Goal: Task Accomplishment & Management: Manage account settings

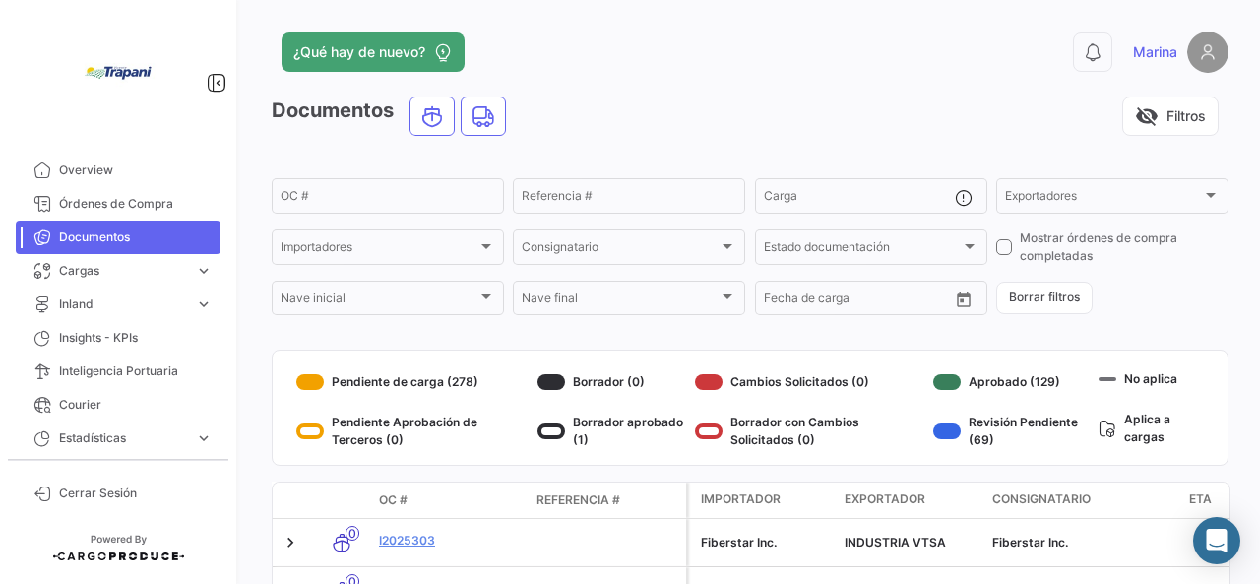
scroll to position [492, 0]
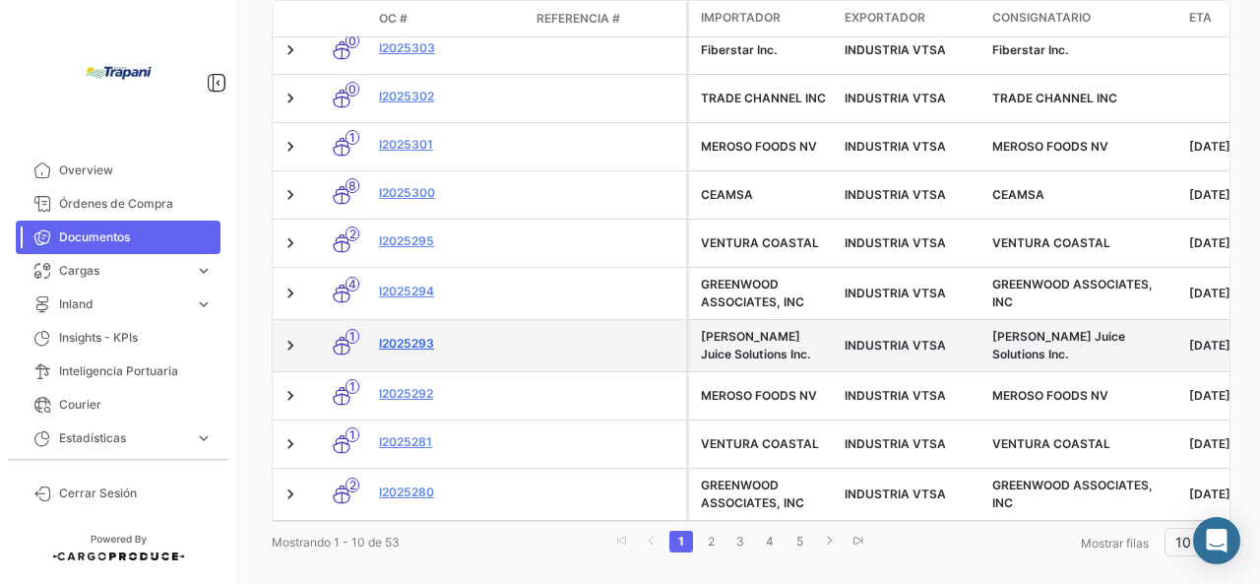
click at [420, 343] on link "I2025293" at bounding box center [450, 344] width 142 height 18
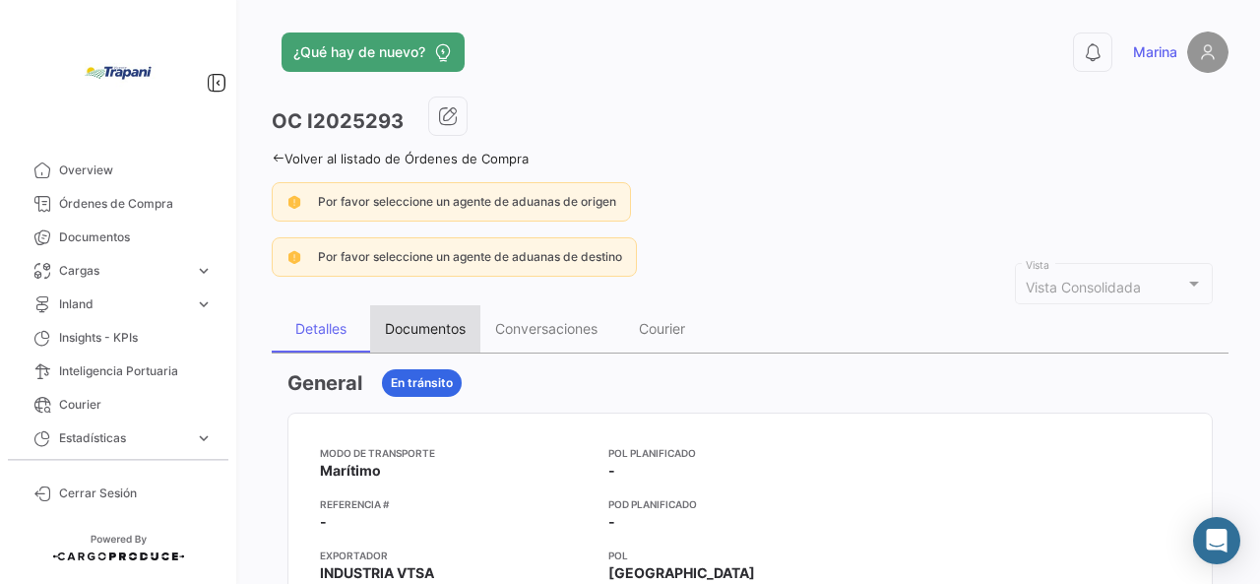
click at [403, 326] on div "Documentos" at bounding box center [425, 328] width 81 height 17
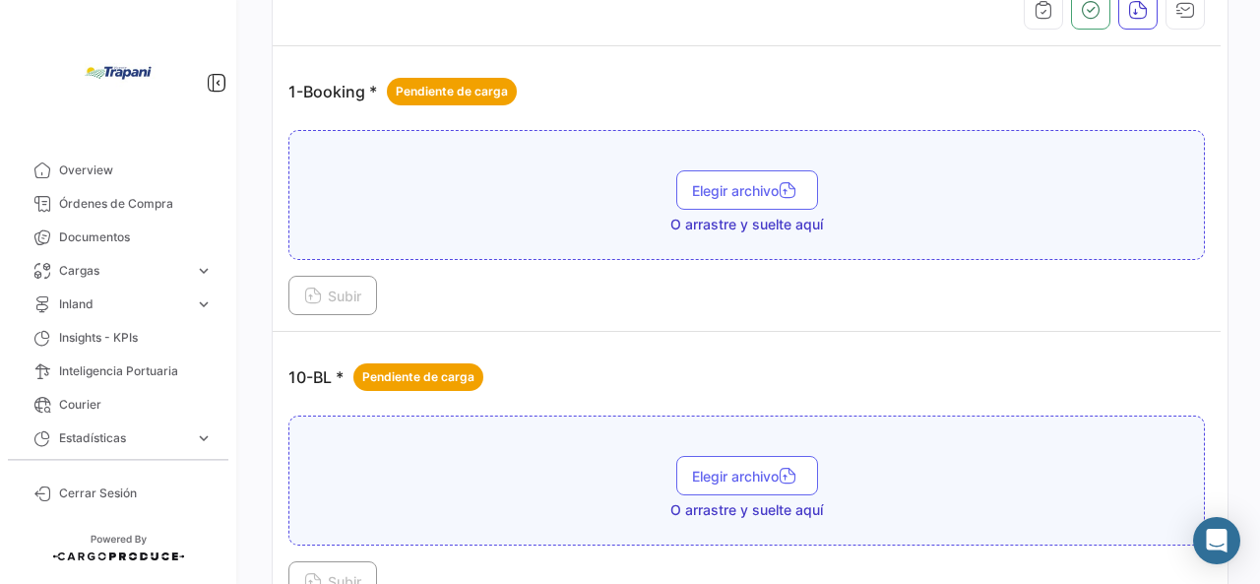
scroll to position [590, 0]
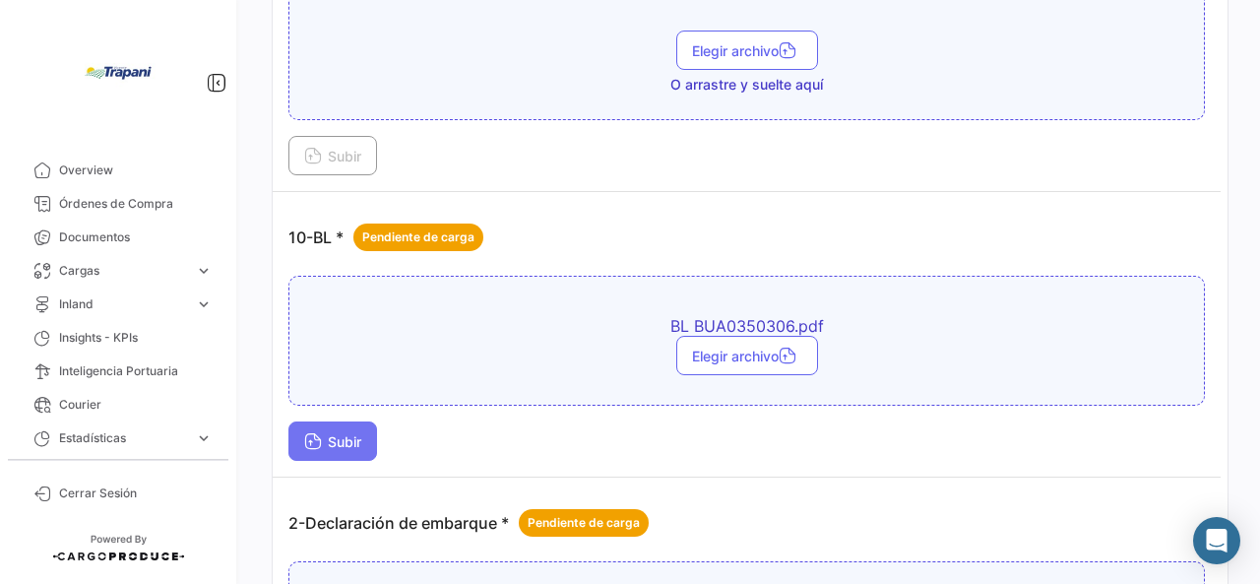
click at [327, 433] on span "Subir" at bounding box center [332, 441] width 57 height 17
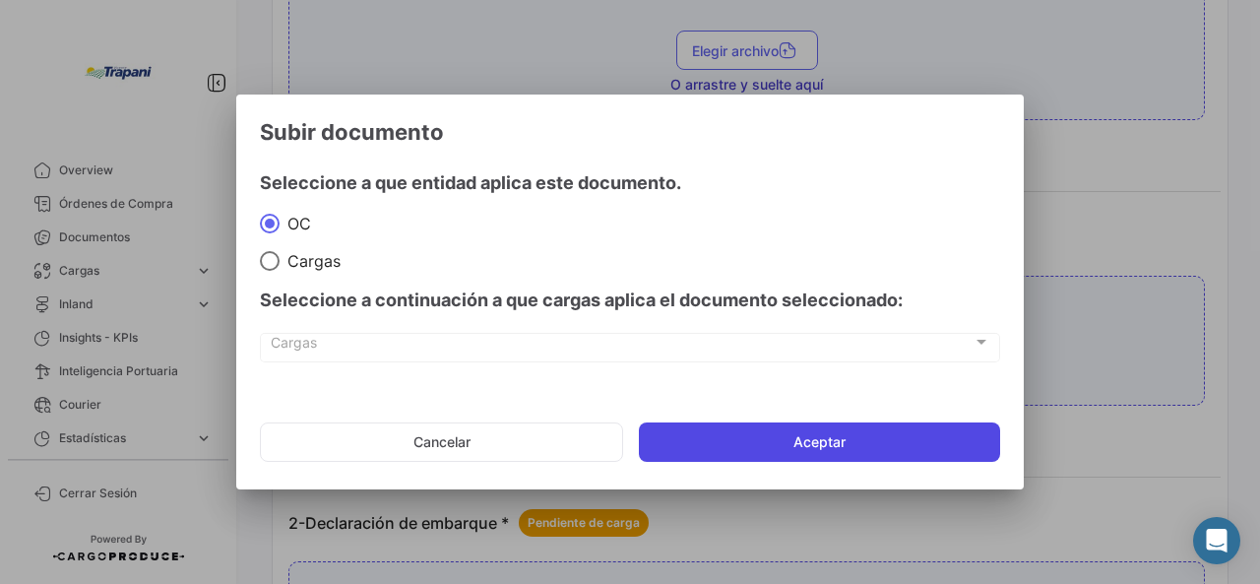
click at [789, 451] on button "Aceptar" at bounding box center [819, 441] width 361 height 39
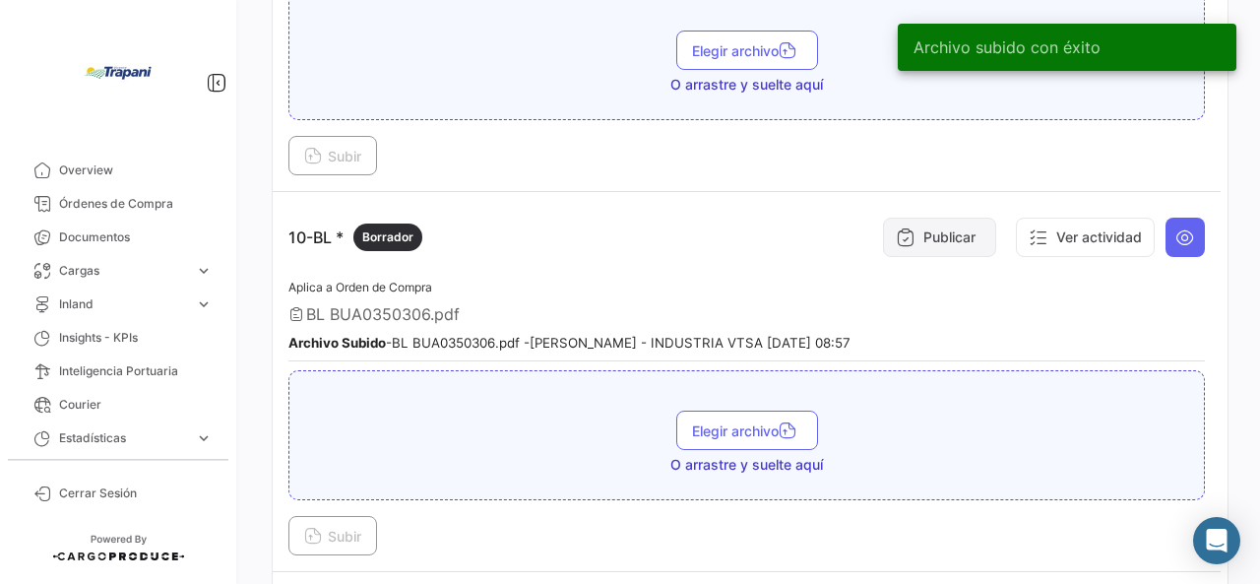
click at [937, 236] on button "Publicar" at bounding box center [939, 236] width 113 height 39
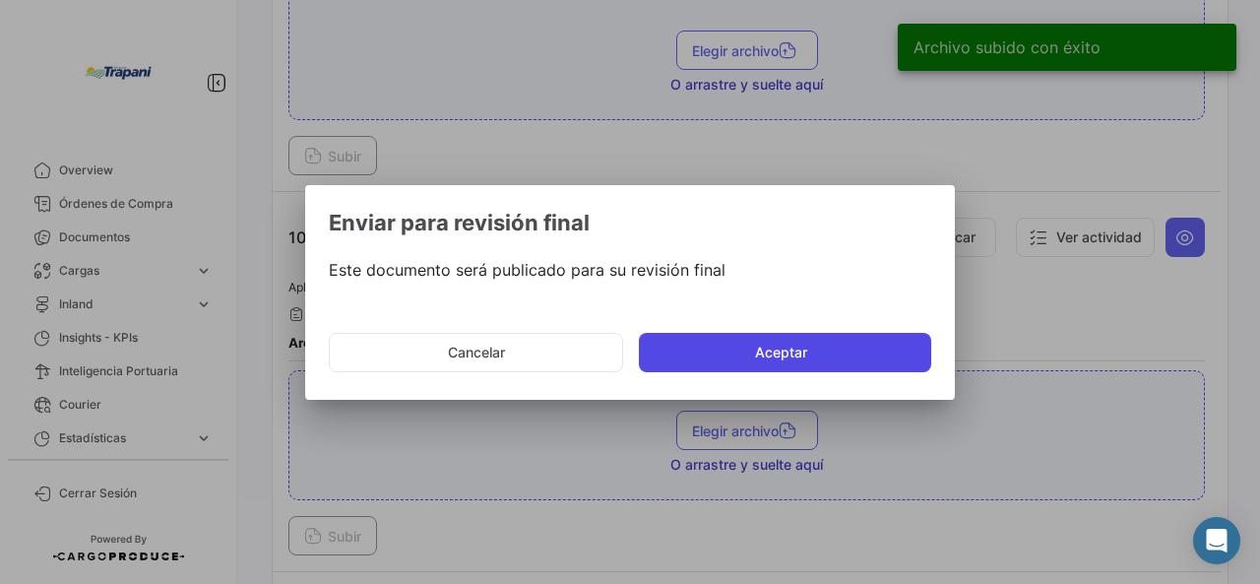
click at [808, 354] on button "Aceptar" at bounding box center [785, 352] width 292 height 39
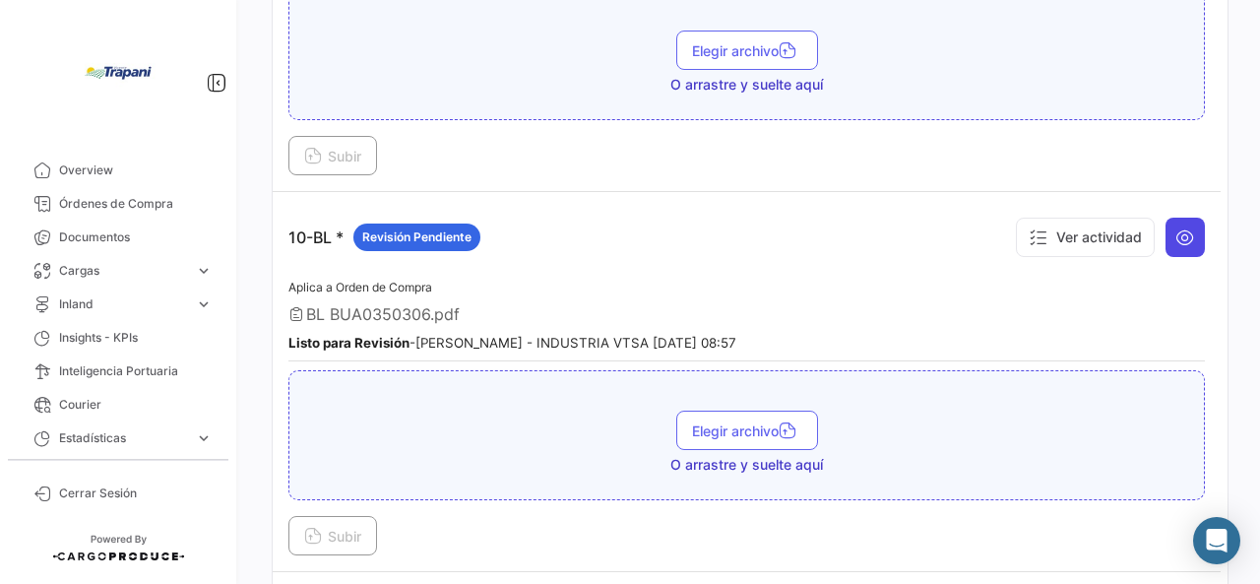
click at [1175, 227] on icon at bounding box center [1185, 237] width 20 height 20
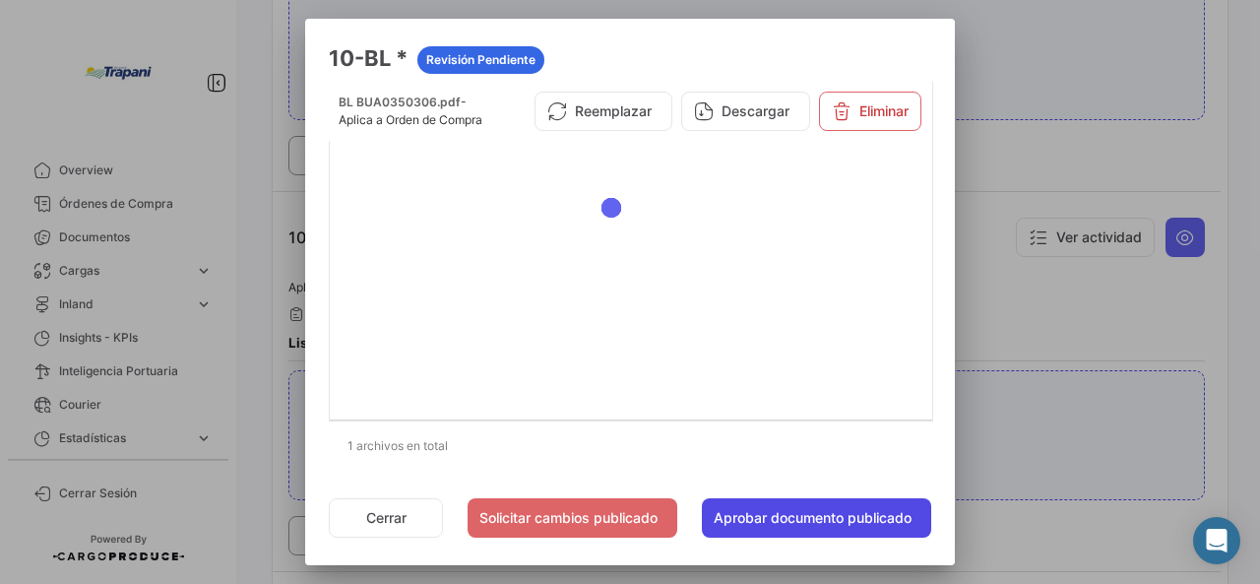
click at [749, 505] on button "Aprobar documento publicado" at bounding box center [816, 517] width 229 height 39
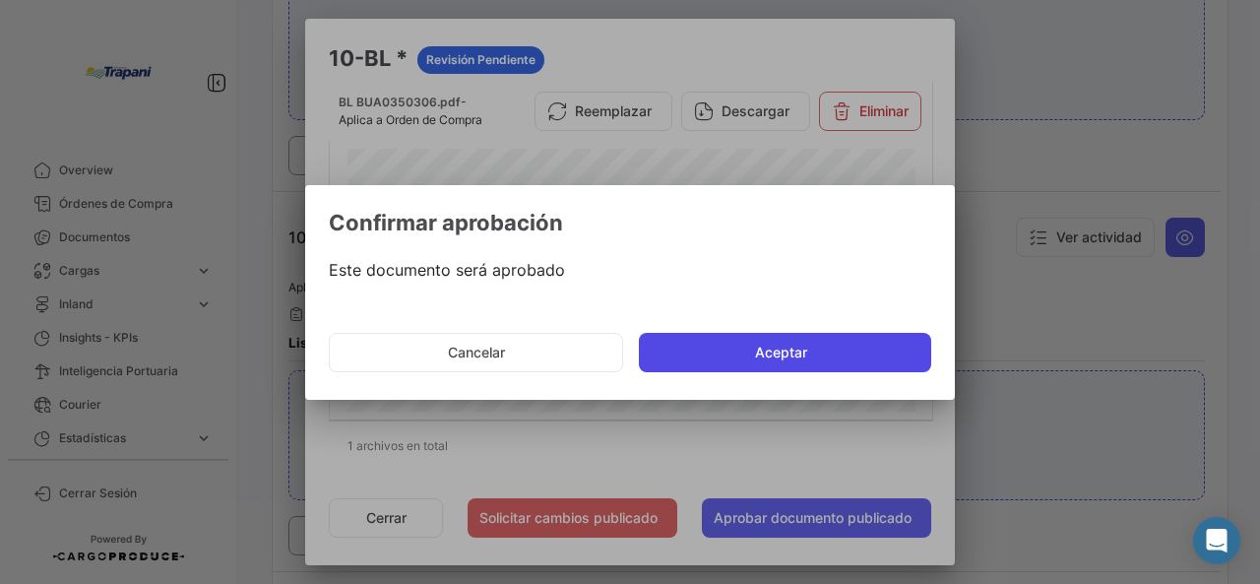
click at [748, 357] on button "Aceptar" at bounding box center [785, 352] width 292 height 39
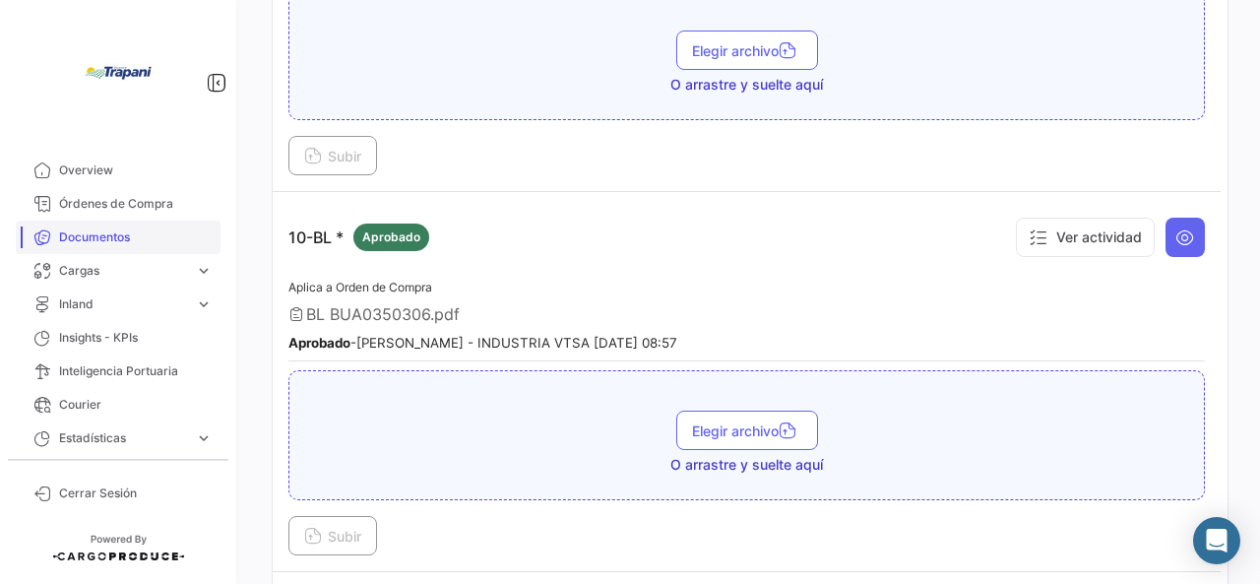
click at [81, 234] on span "Documentos" at bounding box center [136, 237] width 154 height 18
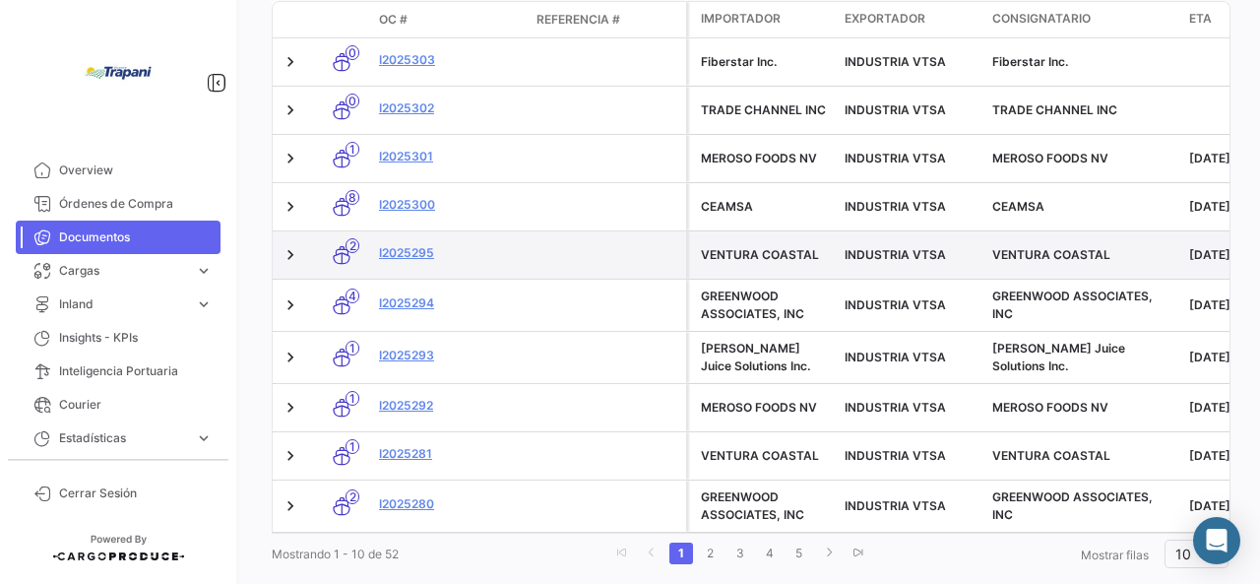
scroll to position [528, 0]
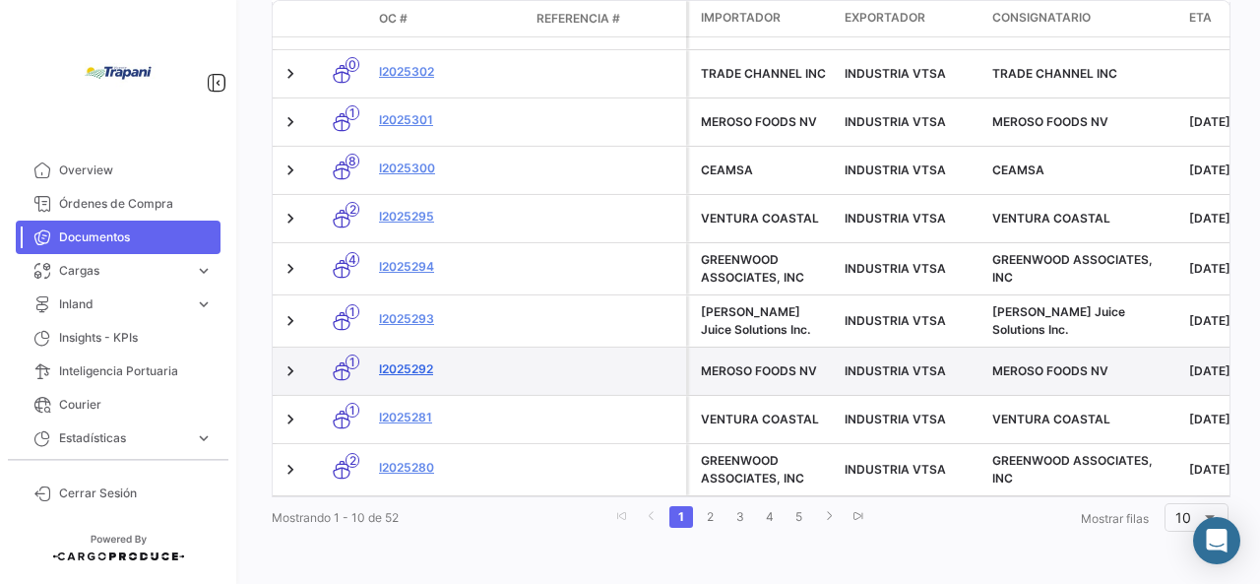
click at [395, 360] on link "I2025292" at bounding box center [450, 369] width 142 height 18
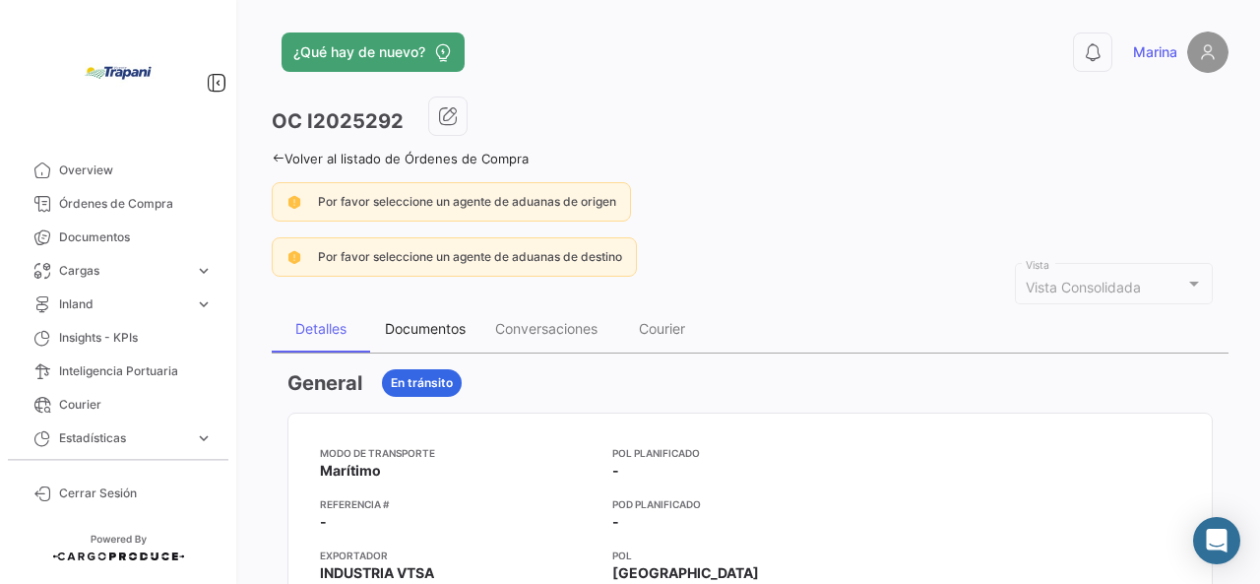
click at [419, 332] on div "Documentos" at bounding box center [425, 328] width 81 height 17
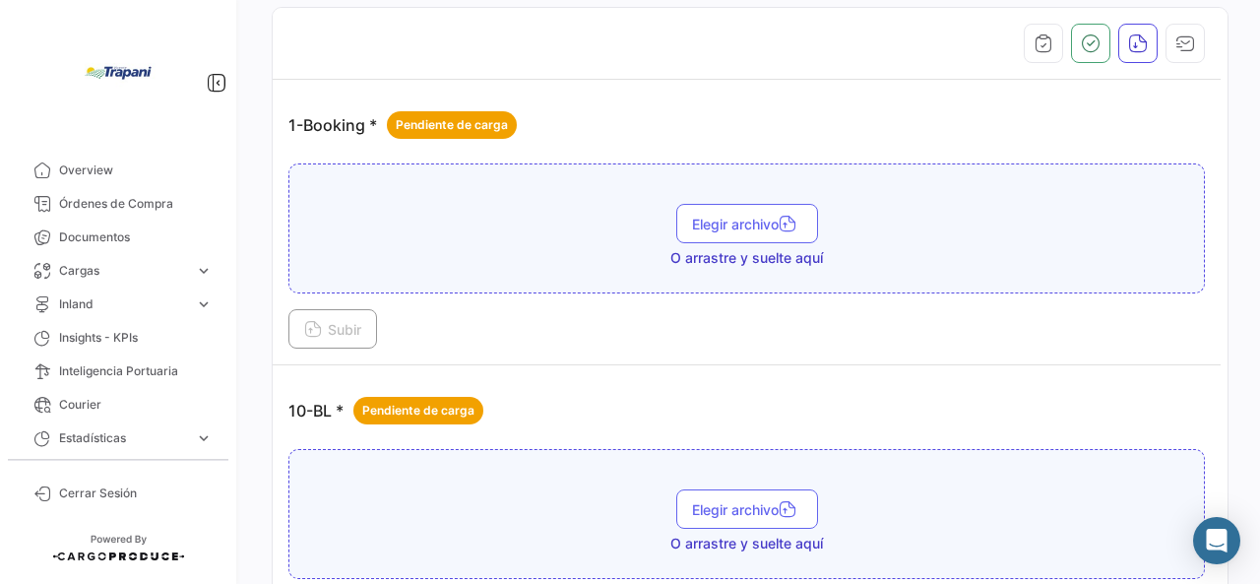
scroll to position [590, 0]
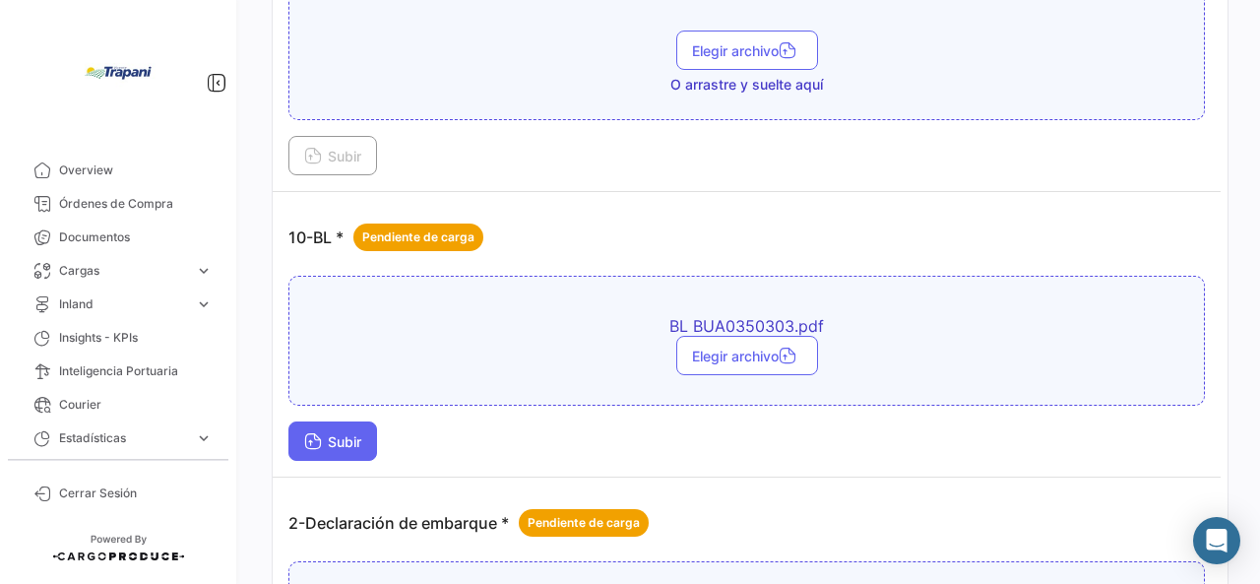
click at [336, 436] on span "Subir" at bounding box center [332, 441] width 57 height 17
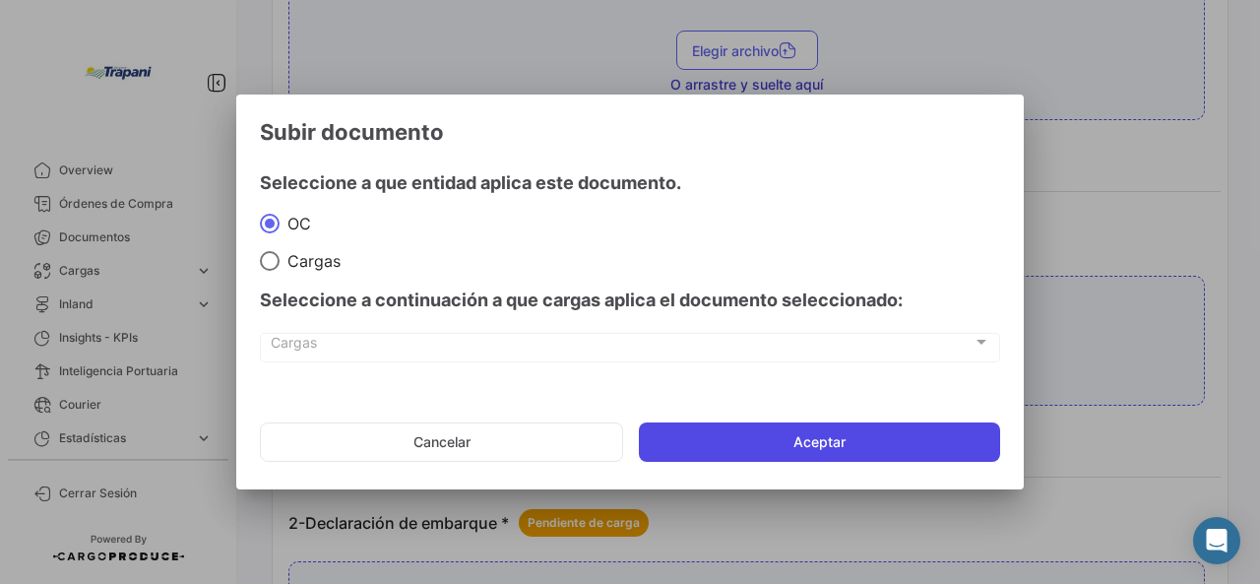
click at [805, 434] on button "Aceptar" at bounding box center [819, 441] width 361 height 39
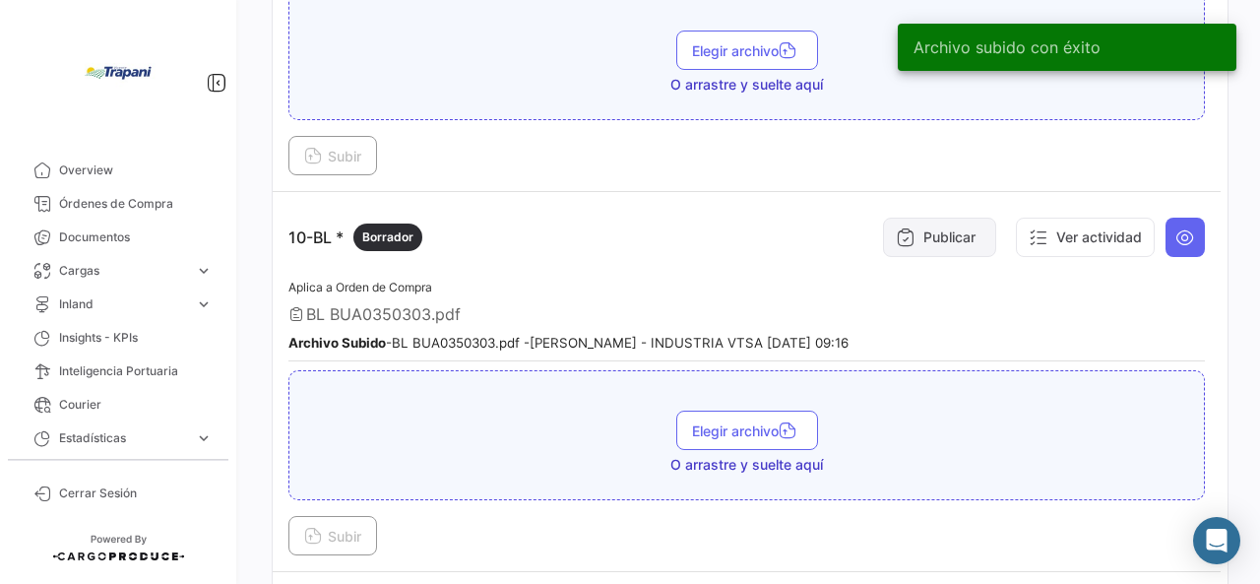
click at [939, 229] on button "Publicar" at bounding box center [939, 236] width 113 height 39
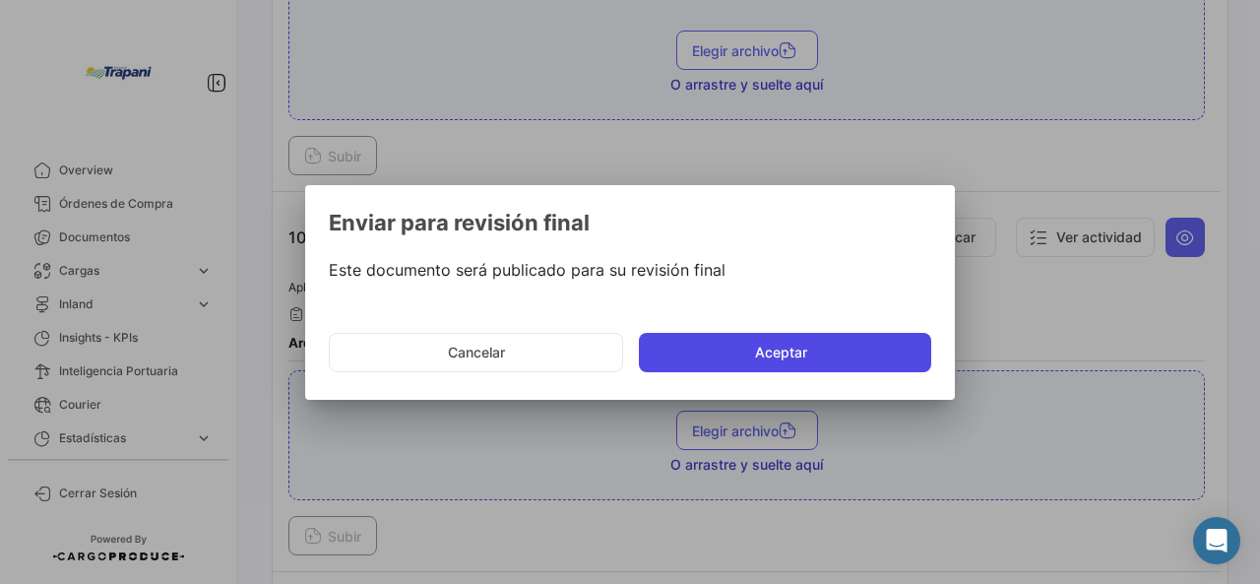
click at [790, 349] on button "Aceptar" at bounding box center [785, 352] width 292 height 39
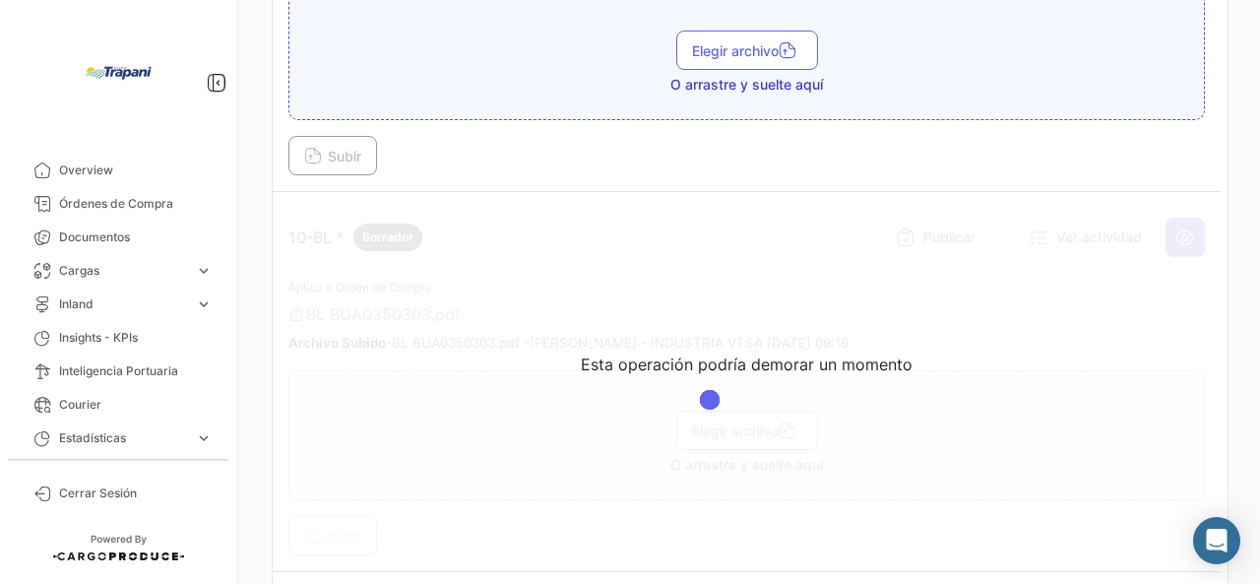
click at [1171, 223] on app-loading-simple-component "Esta operación podría demorar un momento" at bounding box center [747, 381] width 948 height 379
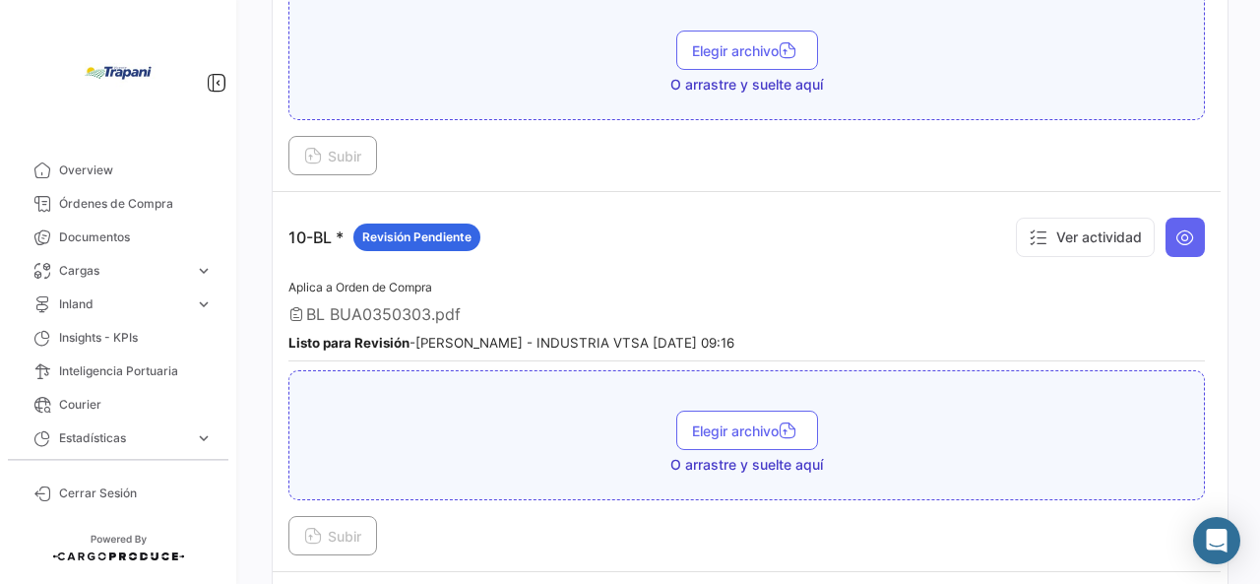
click at [1175, 227] on icon at bounding box center [1185, 237] width 20 height 20
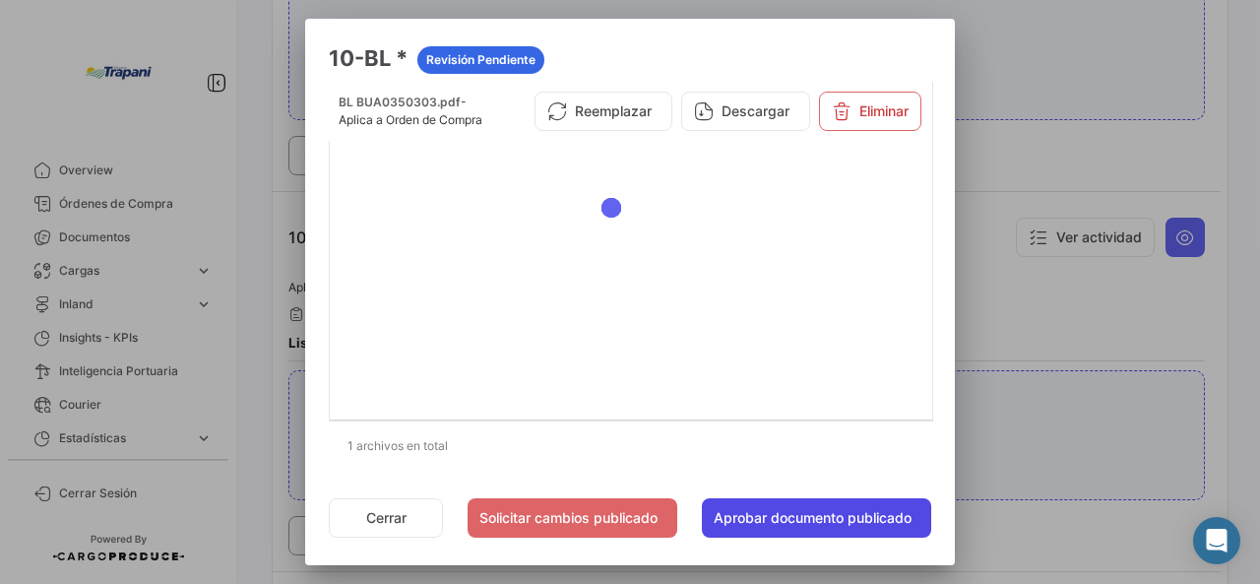
click at [755, 512] on button "Aprobar documento publicado" at bounding box center [816, 517] width 229 height 39
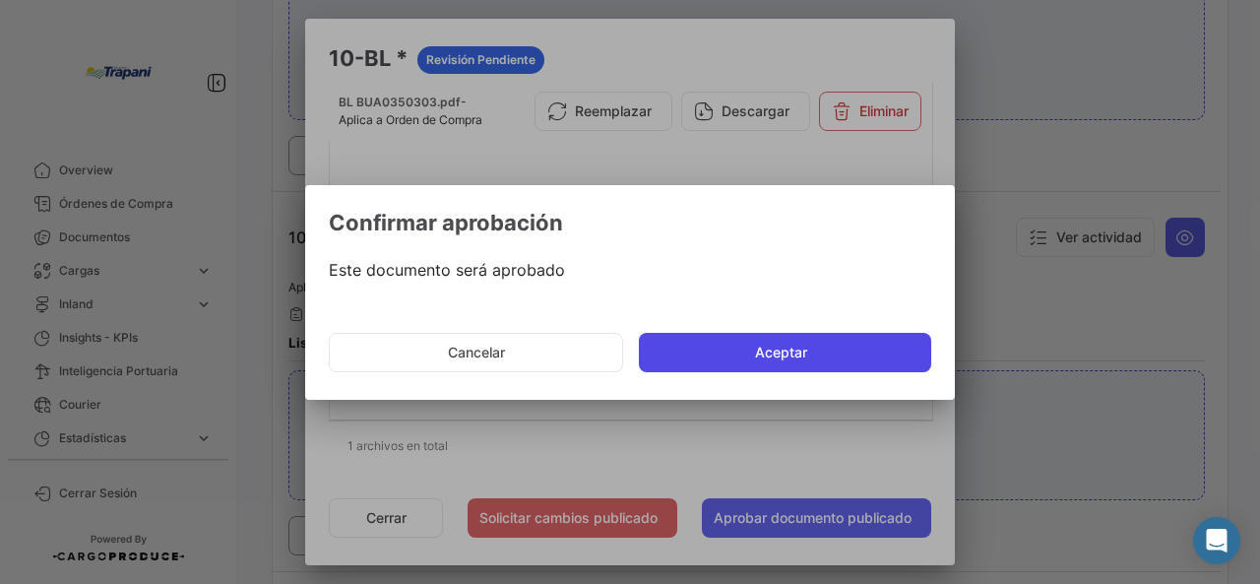
click at [748, 361] on button "Aceptar" at bounding box center [785, 352] width 292 height 39
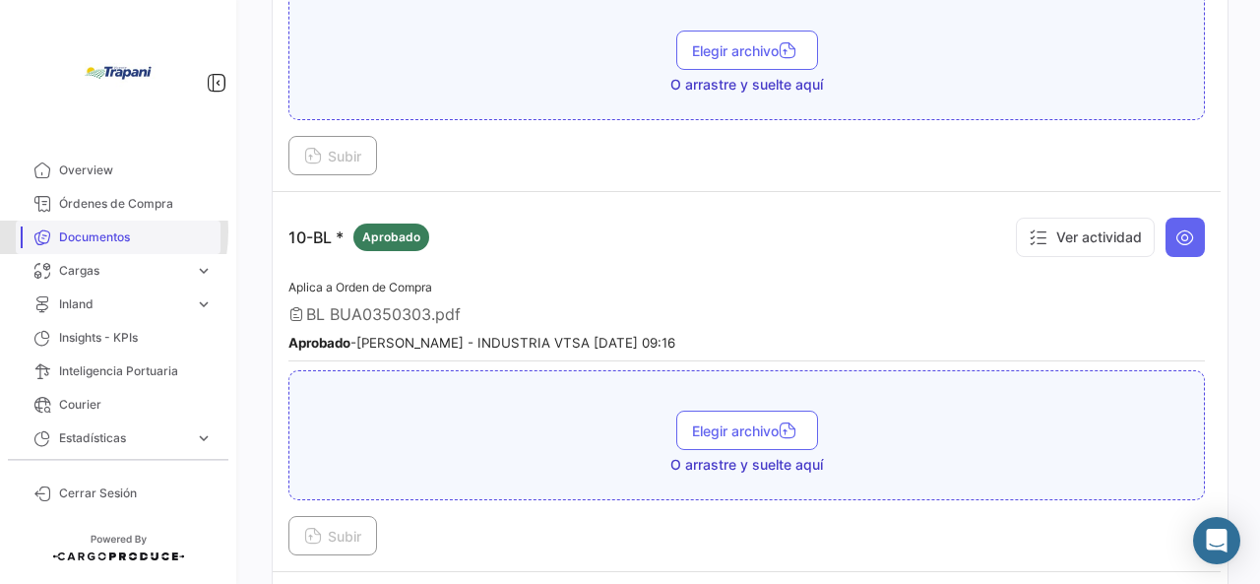
click at [79, 231] on span "Documentos" at bounding box center [136, 237] width 154 height 18
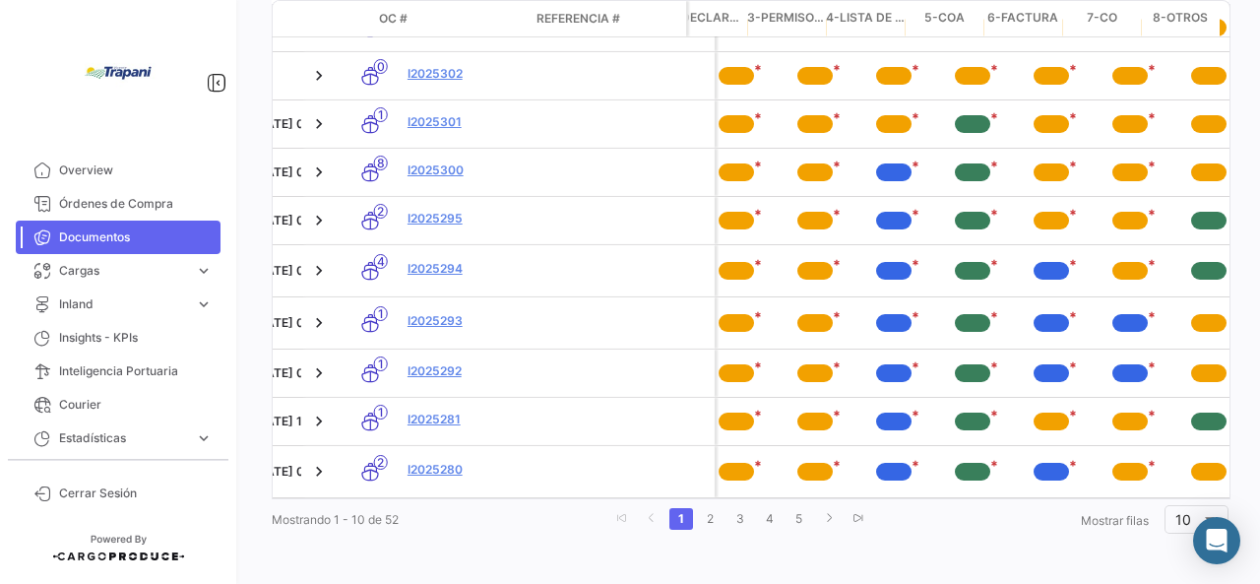
scroll to position [0, 964]
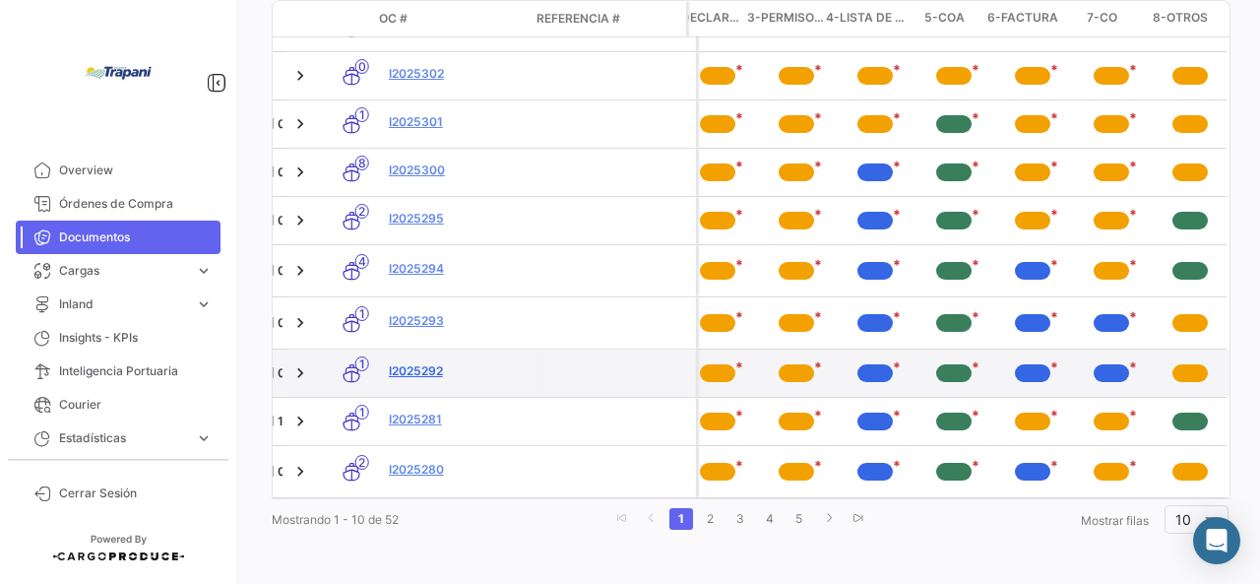
click at [395, 371] on link "I2025292" at bounding box center [460, 371] width 142 height 18
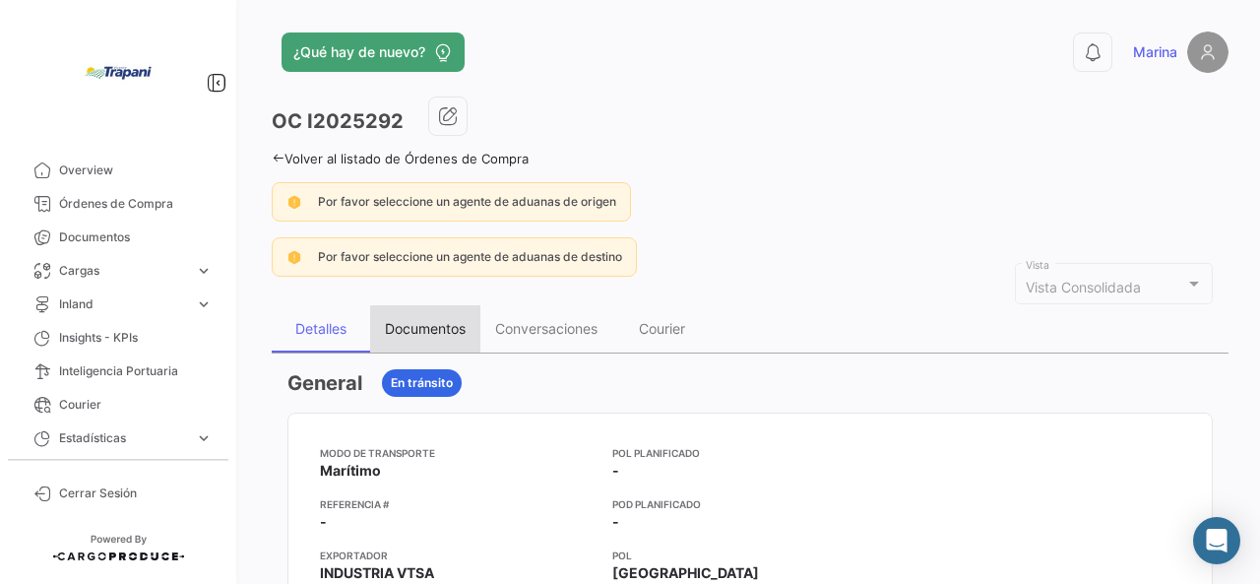
click at [442, 334] on div "Documentos" at bounding box center [425, 328] width 81 height 17
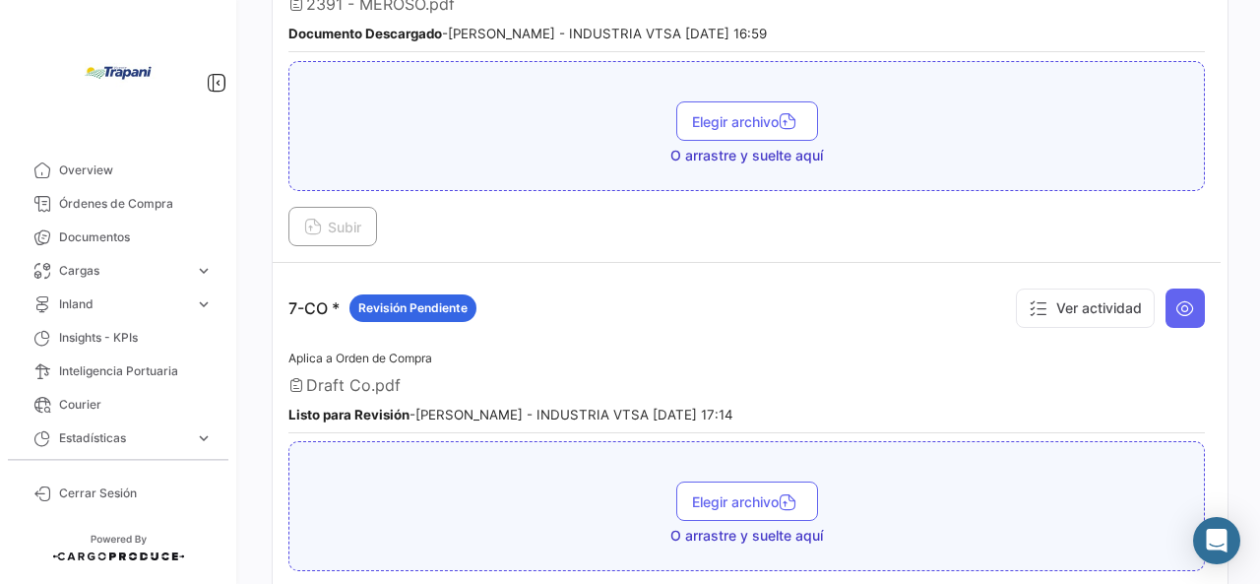
scroll to position [2460, 0]
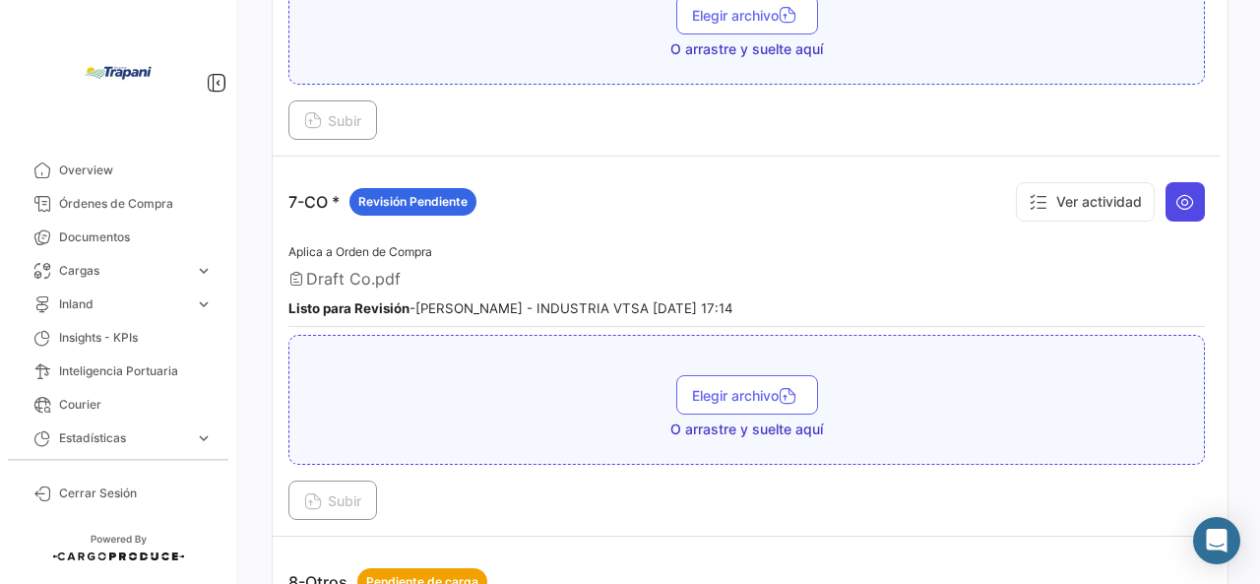
click at [1175, 192] on icon at bounding box center [1185, 202] width 20 height 20
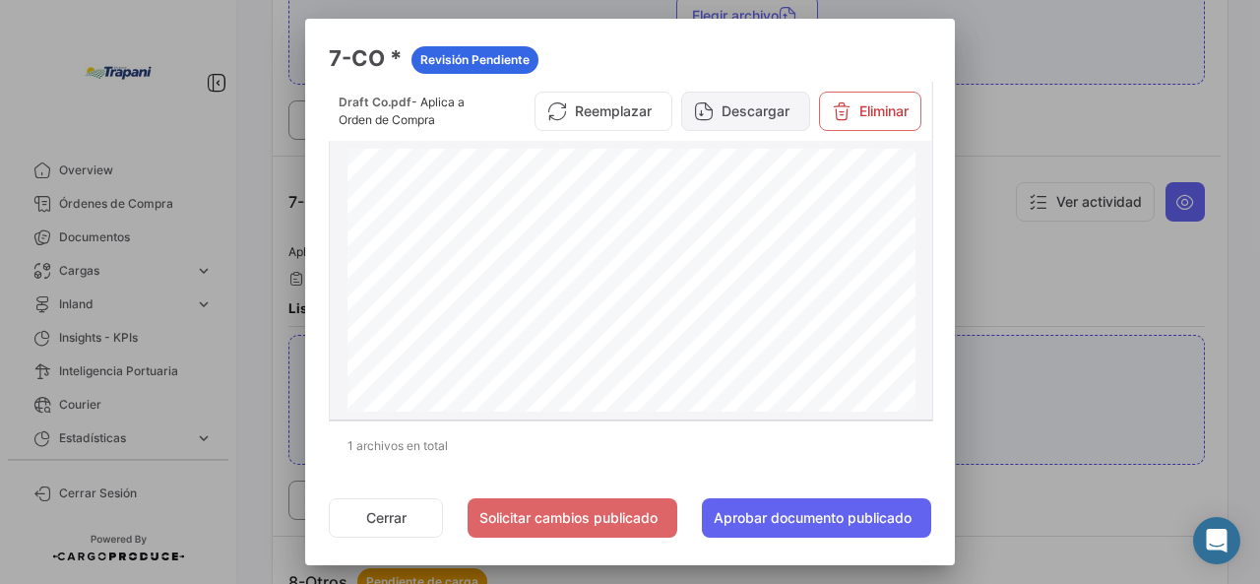
click at [728, 111] on button "Descargar" at bounding box center [745, 111] width 129 height 39
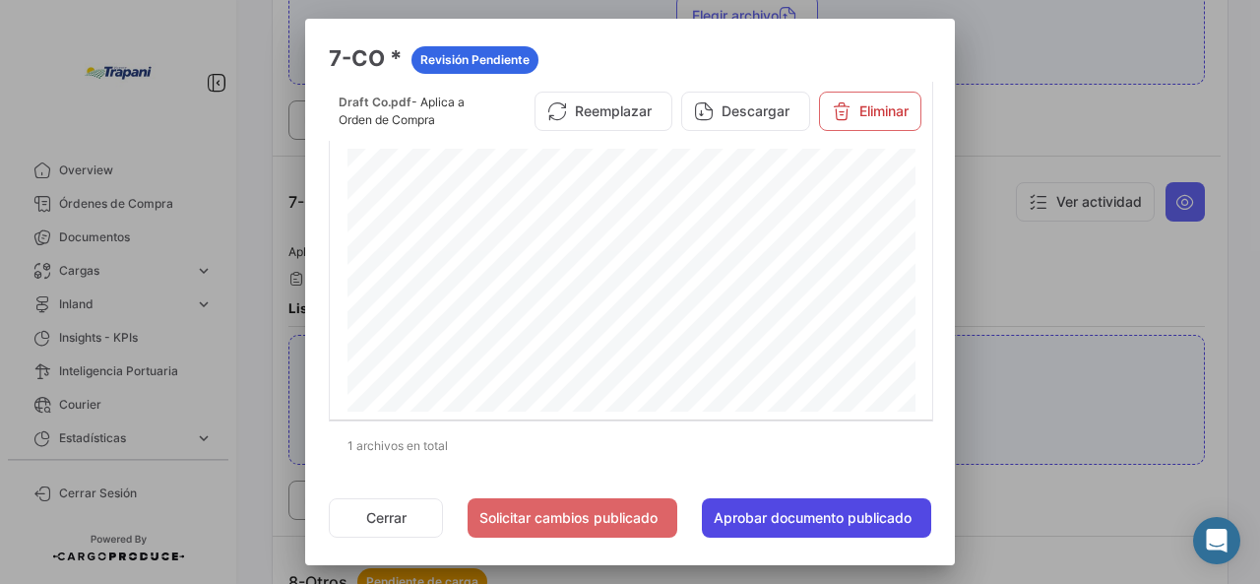
click at [748, 510] on button "Aprobar documento publicado" at bounding box center [816, 517] width 229 height 39
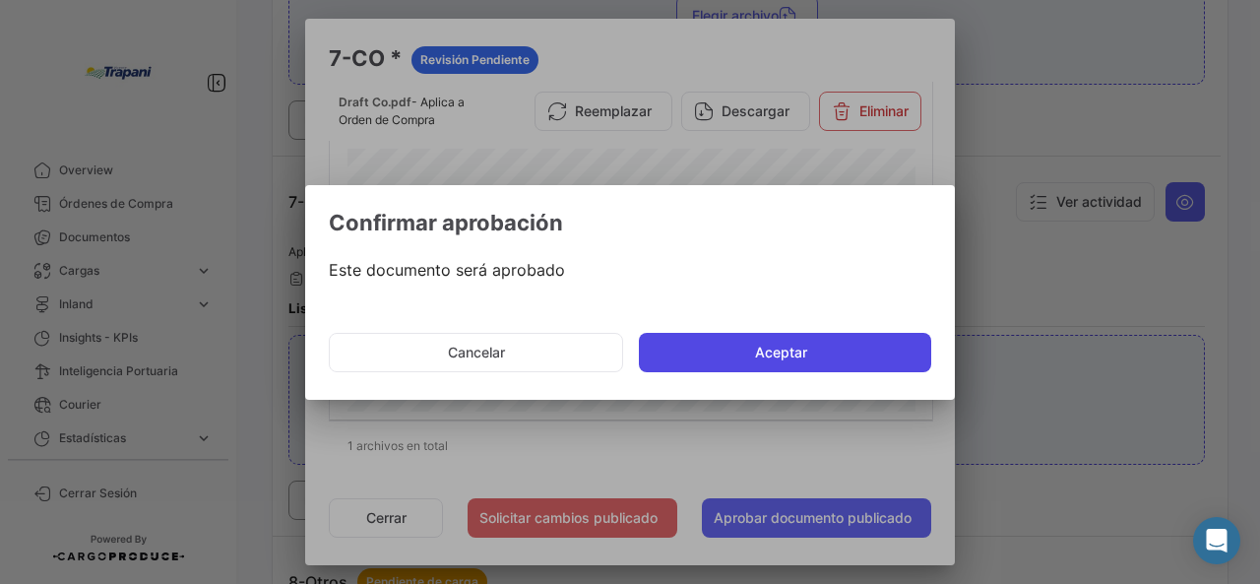
click at [800, 357] on button "Aceptar" at bounding box center [785, 352] width 292 height 39
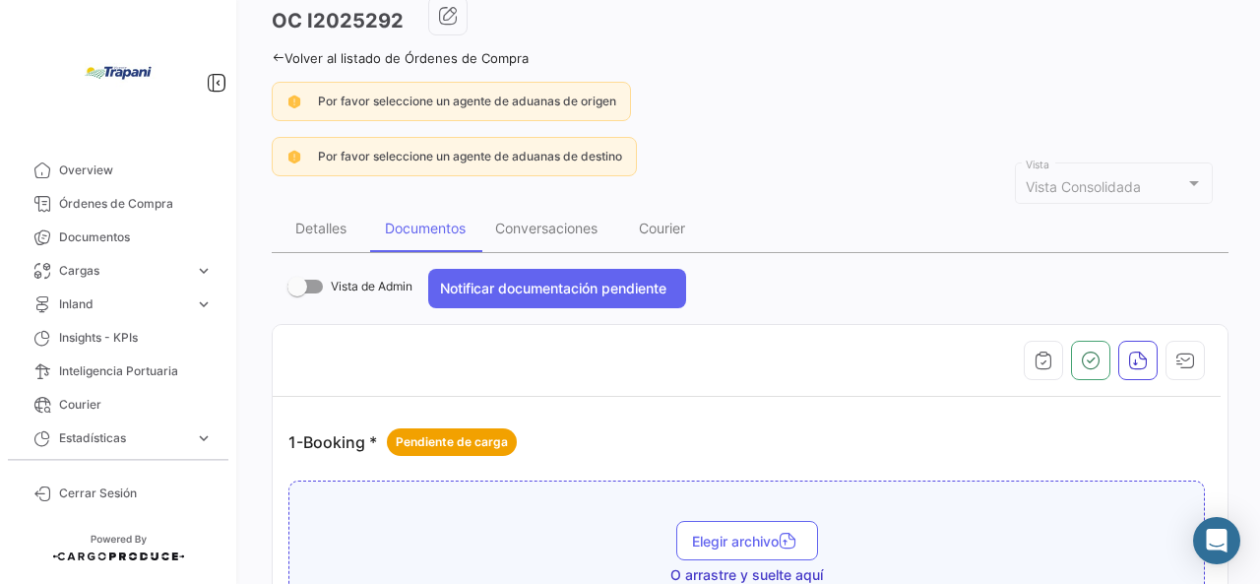
scroll to position [0, 0]
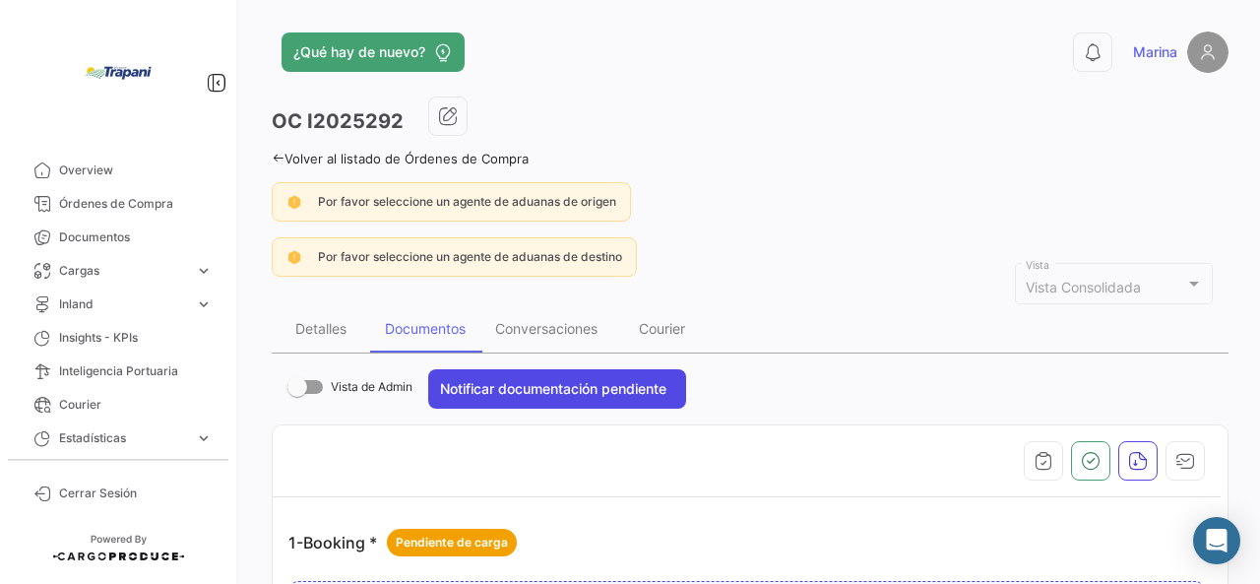
click at [582, 387] on button "Notificar documentación pendiente" at bounding box center [557, 388] width 258 height 39
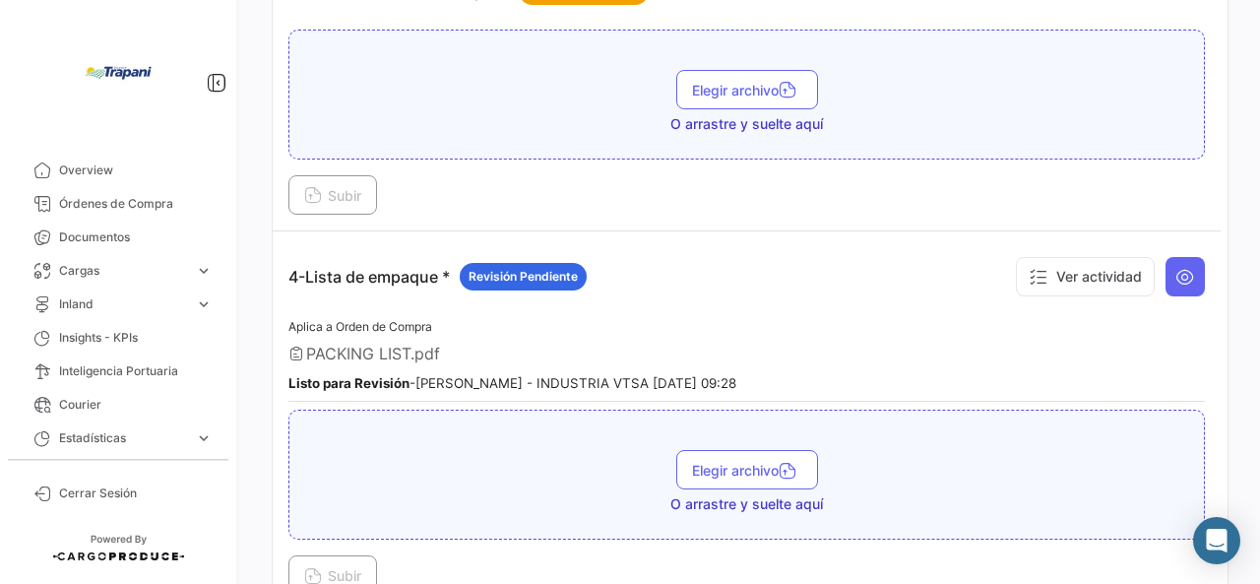
scroll to position [1279, 0]
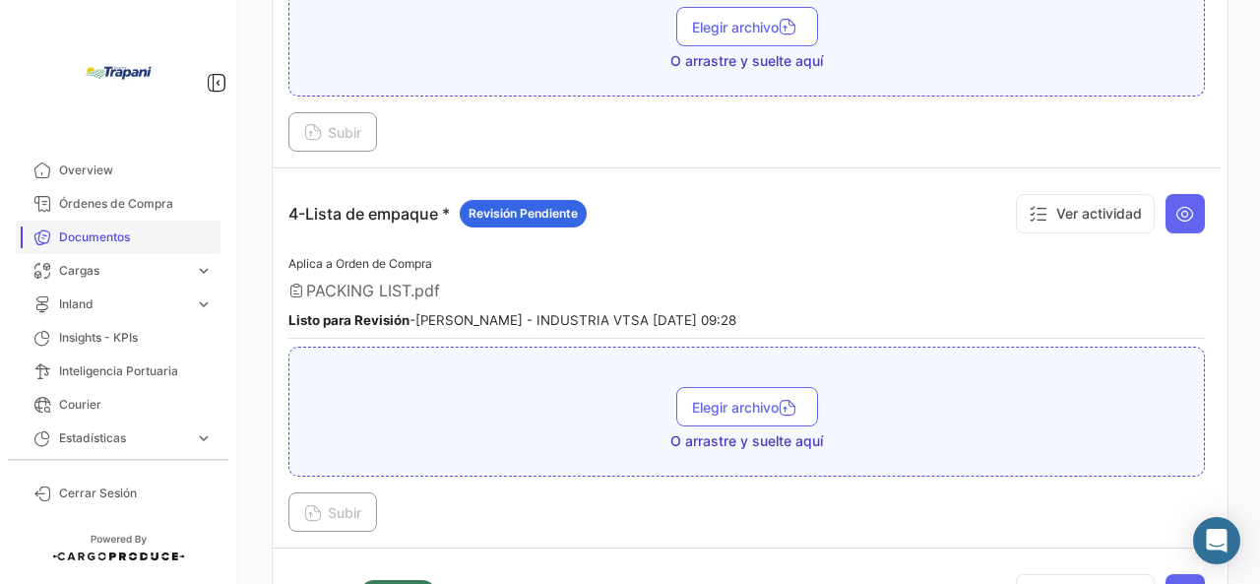
click at [77, 236] on span "Documentos" at bounding box center [136, 237] width 154 height 18
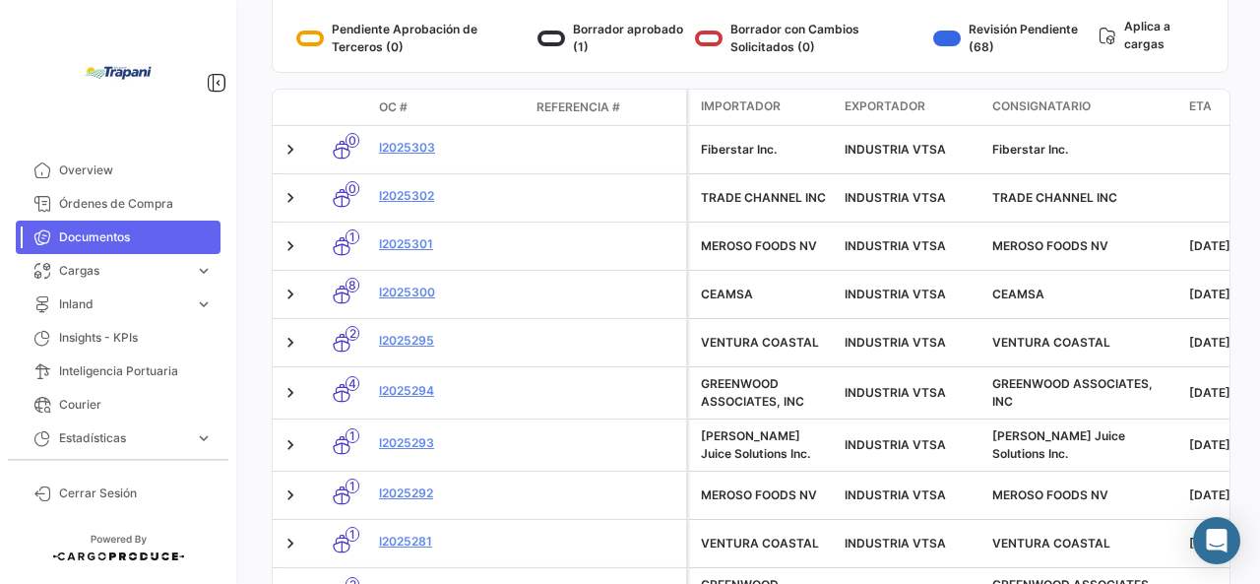
scroll to position [416, 0]
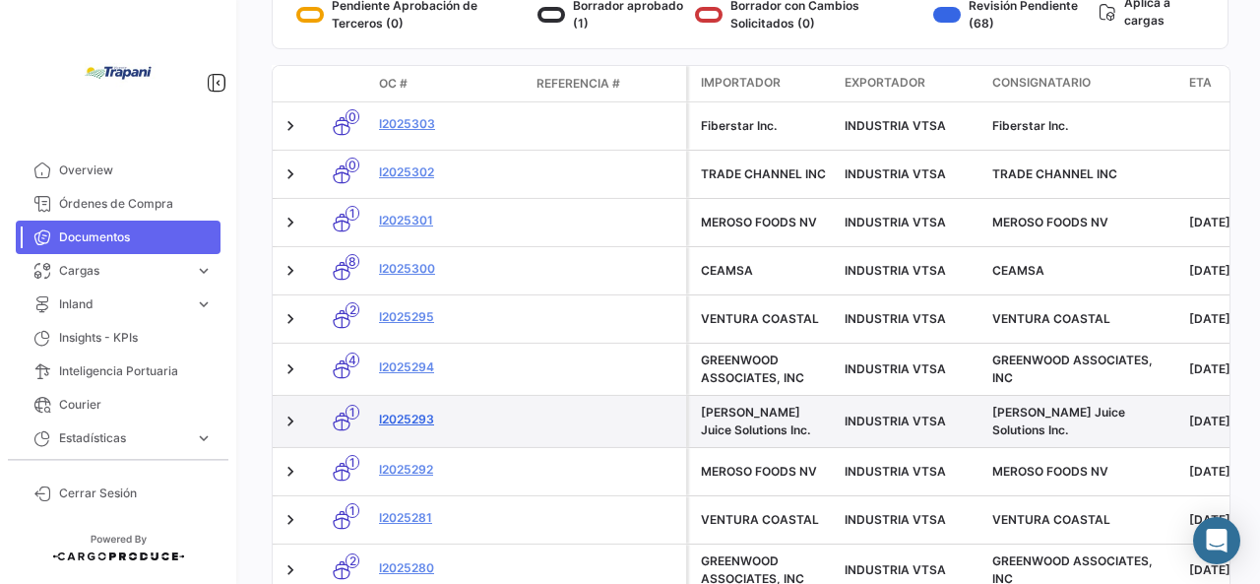
click at [413, 414] on link "I2025293" at bounding box center [450, 419] width 142 height 18
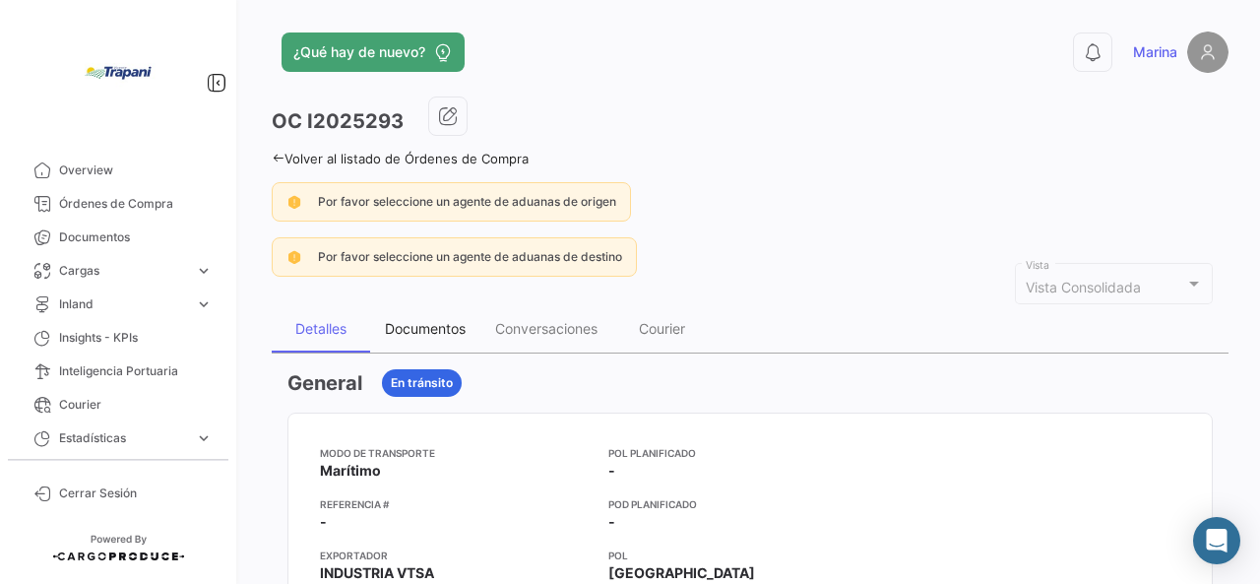
click at [407, 330] on div "Documentos" at bounding box center [425, 328] width 81 height 17
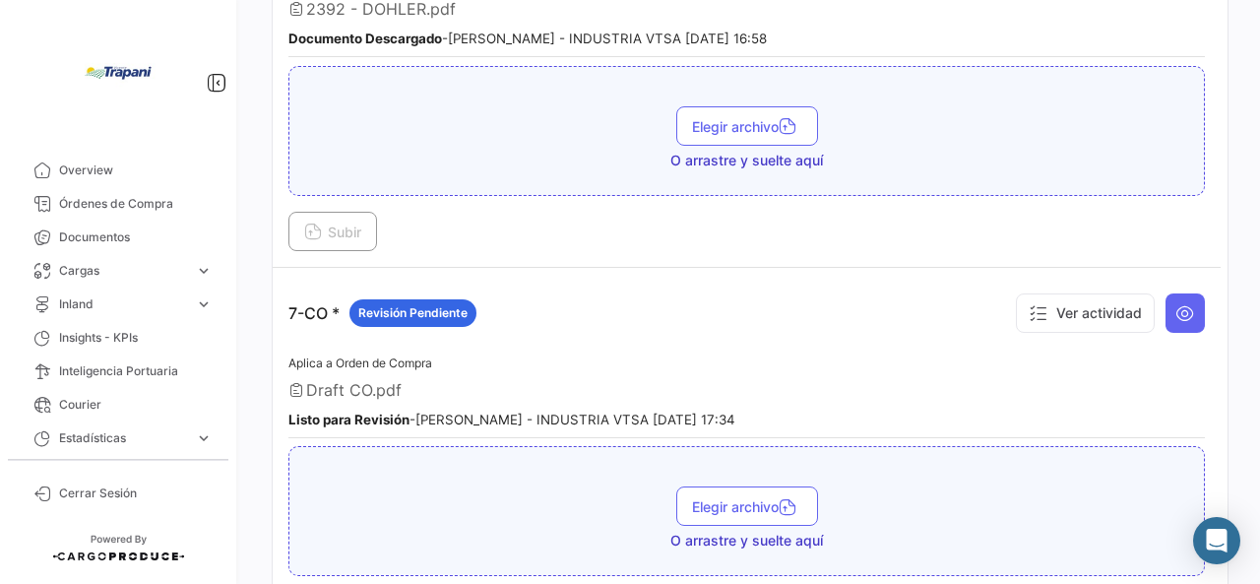
scroll to position [2362, 0]
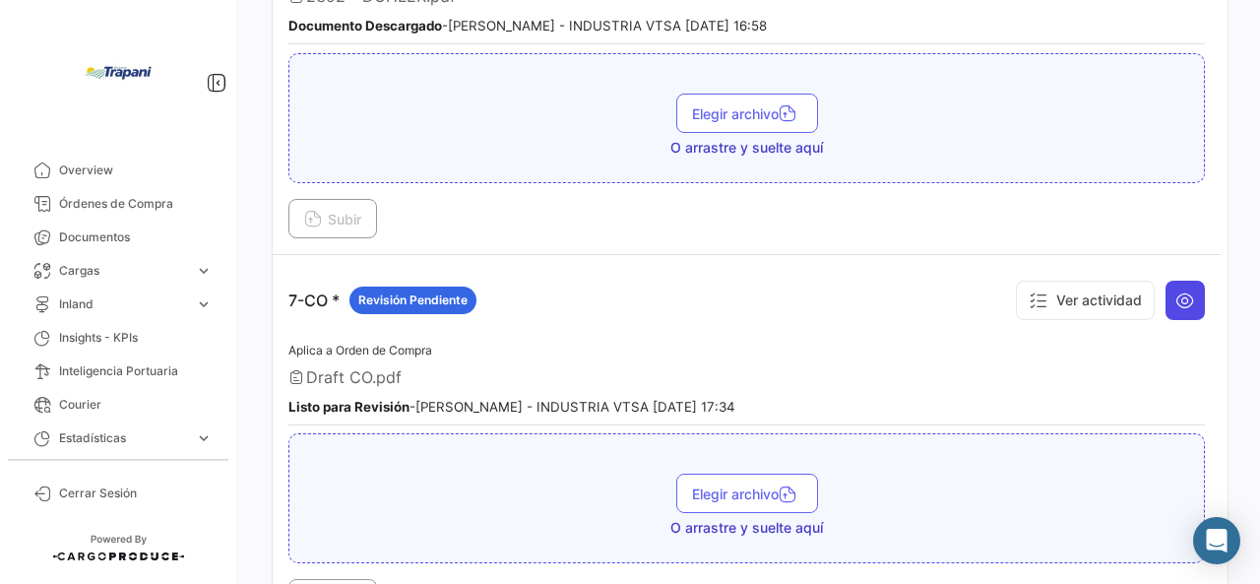
click at [1175, 290] on icon at bounding box center [1185, 300] width 20 height 20
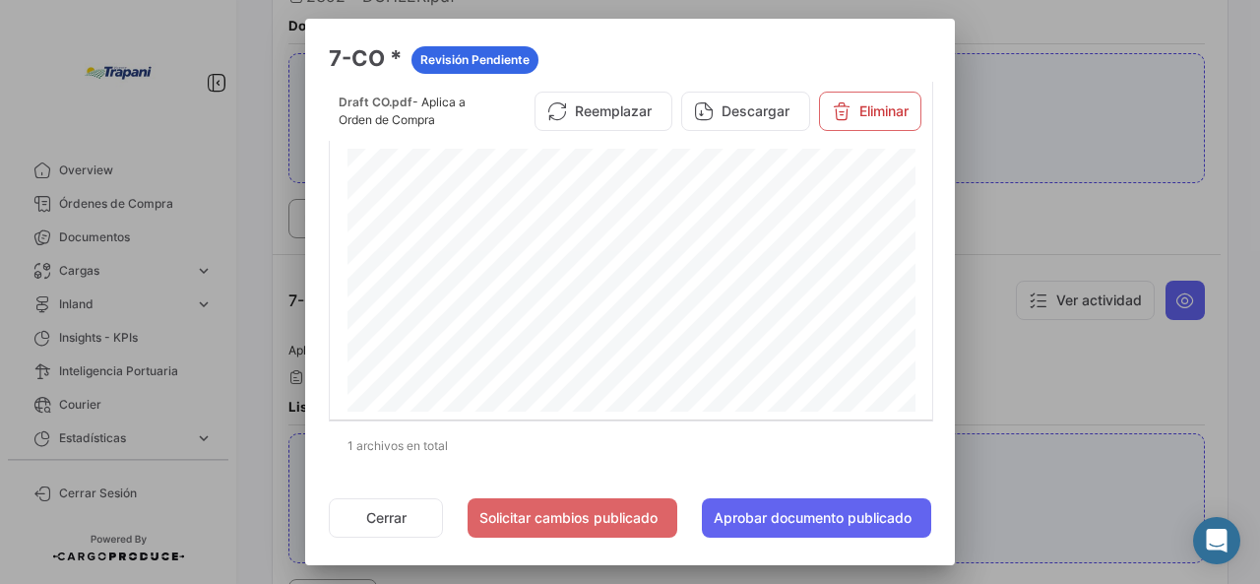
scroll to position [197, 0]
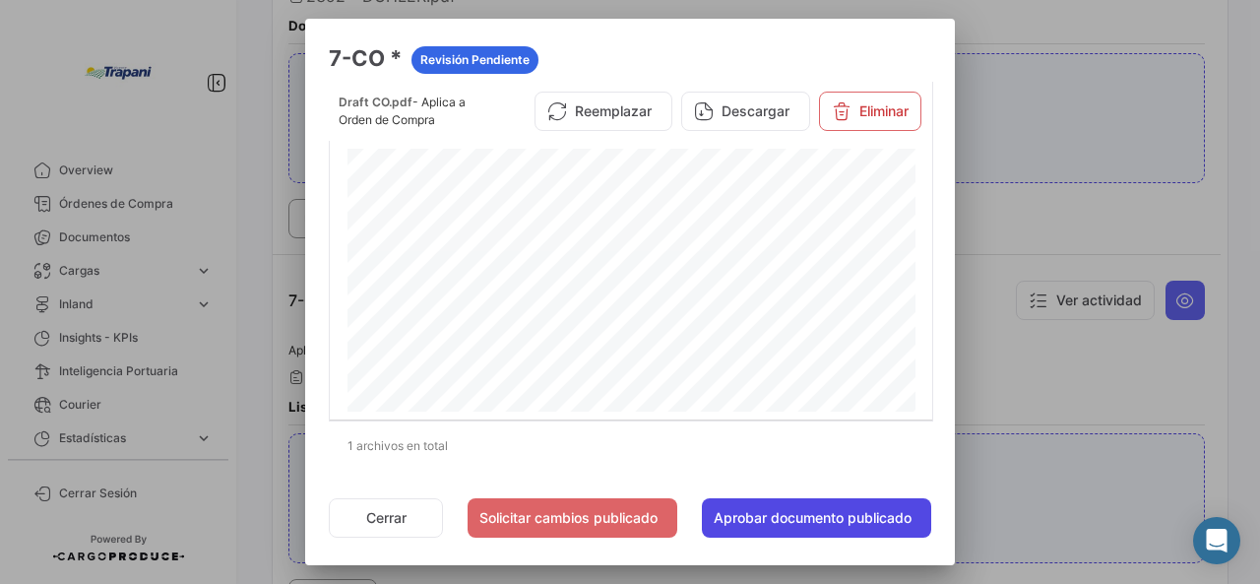
click at [764, 513] on button "Aprobar documento publicado" at bounding box center [816, 517] width 229 height 39
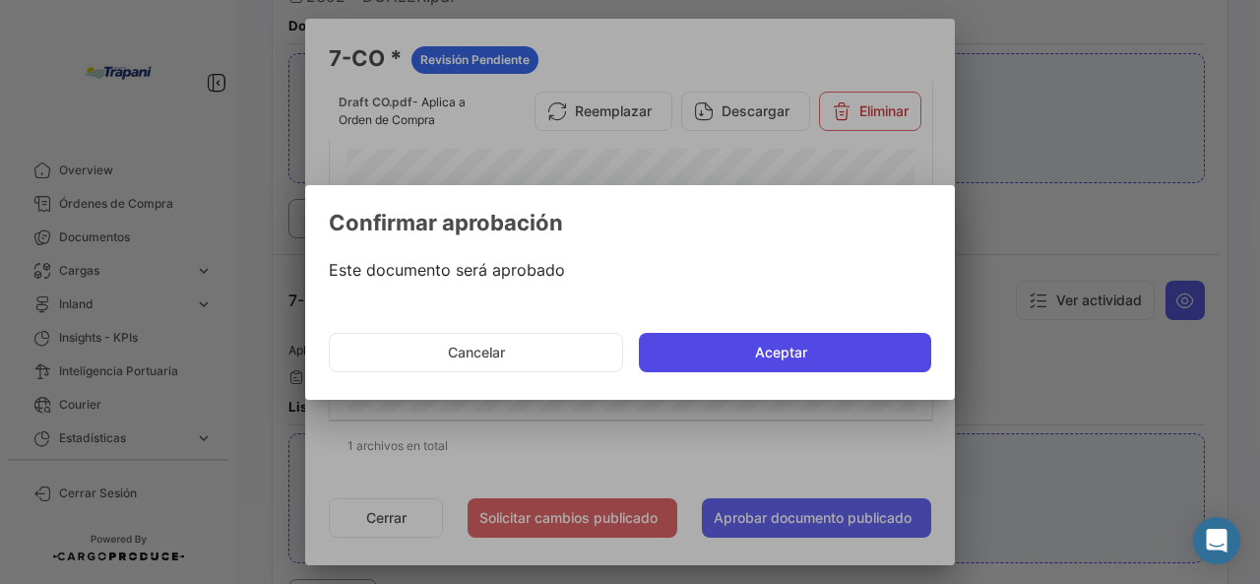
click at [750, 359] on button "Aceptar" at bounding box center [785, 352] width 292 height 39
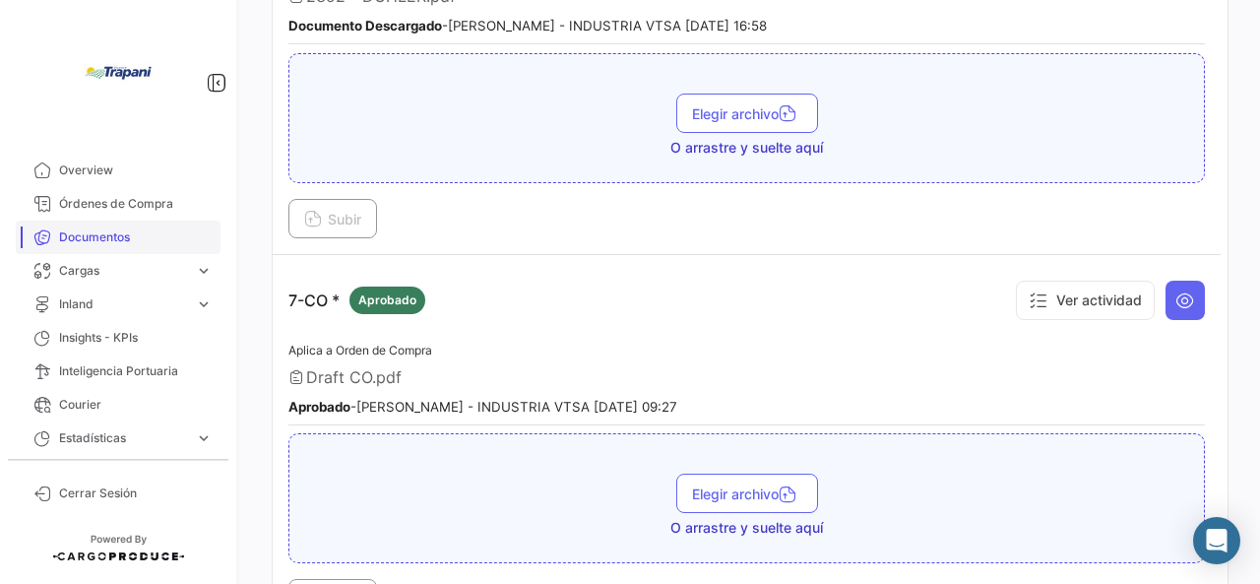
click at [69, 232] on span "Documentos" at bounding box center [136, 237] width 154 height 18
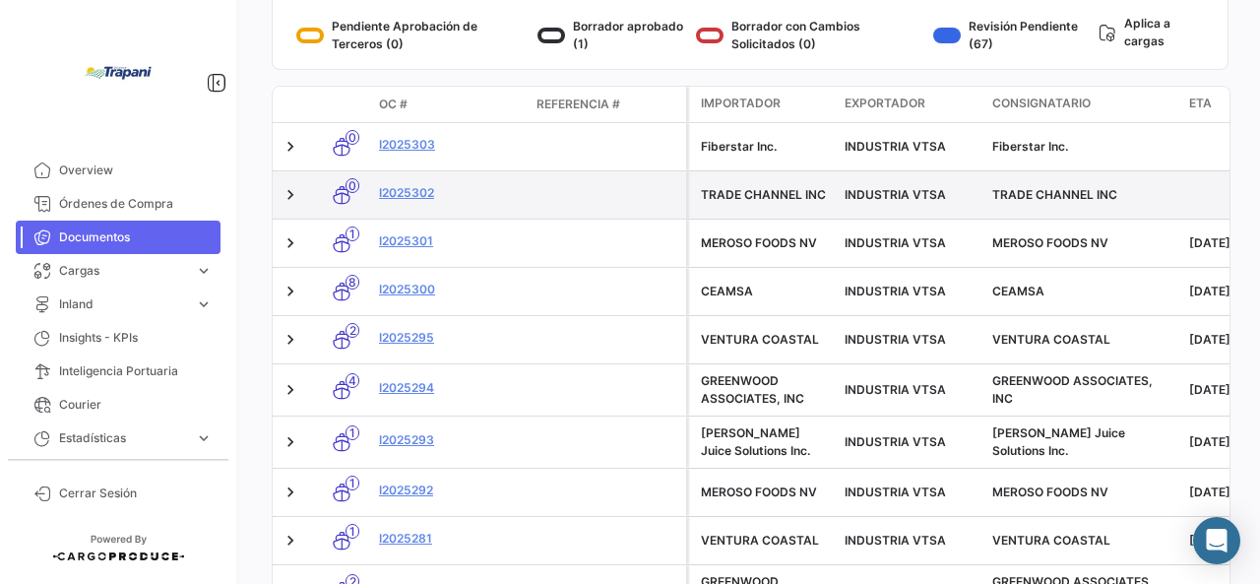
scroll to position [416, 0]
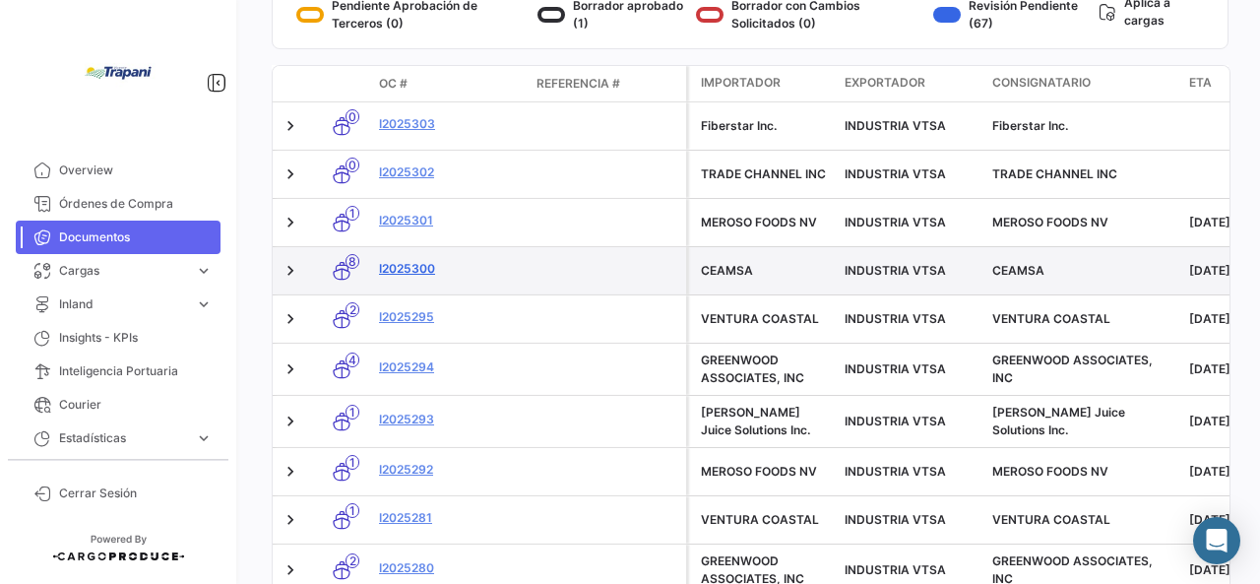
click at [397, 267] on link "I2025300" at bounding box center [450, 269] width 142 height 18
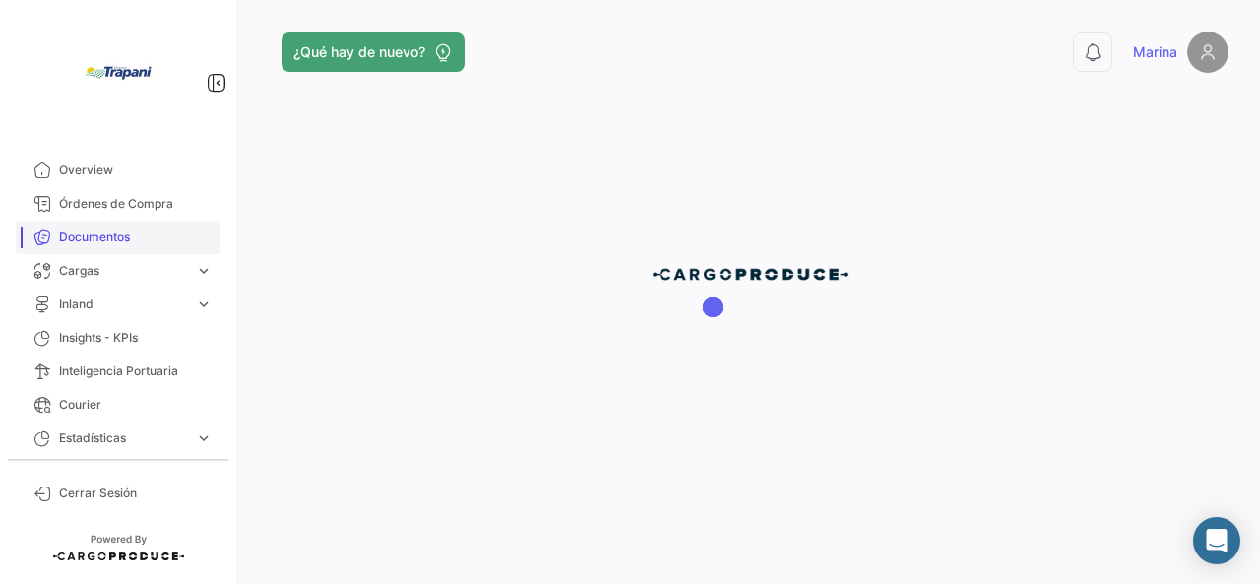
click at [95, 234] on span "Documentos" at bounding box center [136, 237] width 154 height 18
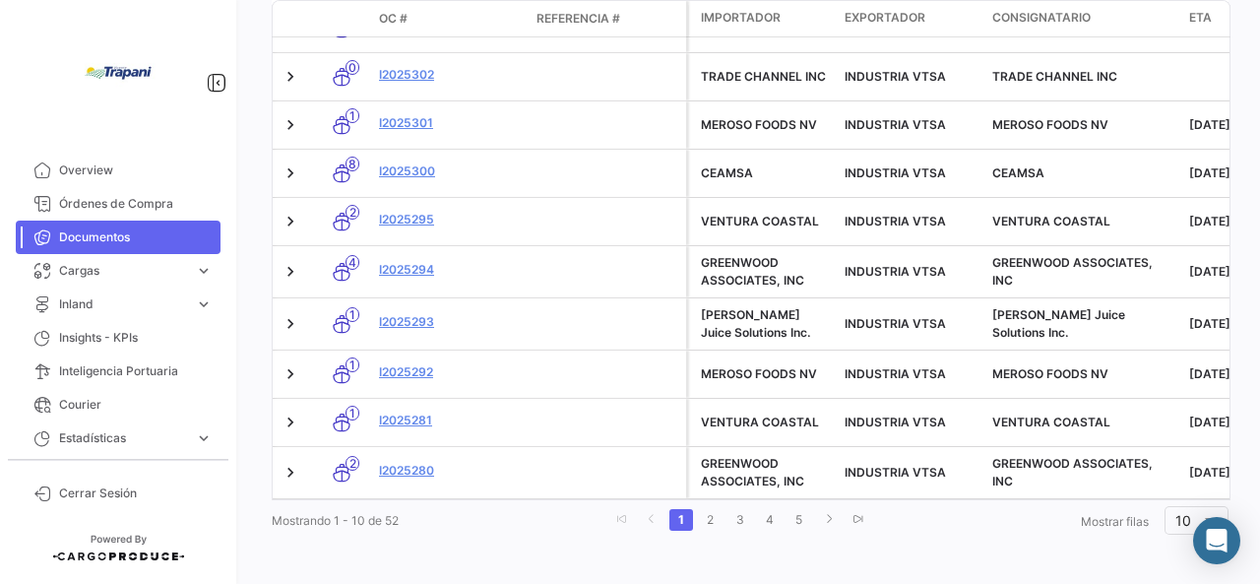
scroll to position [528, 0]
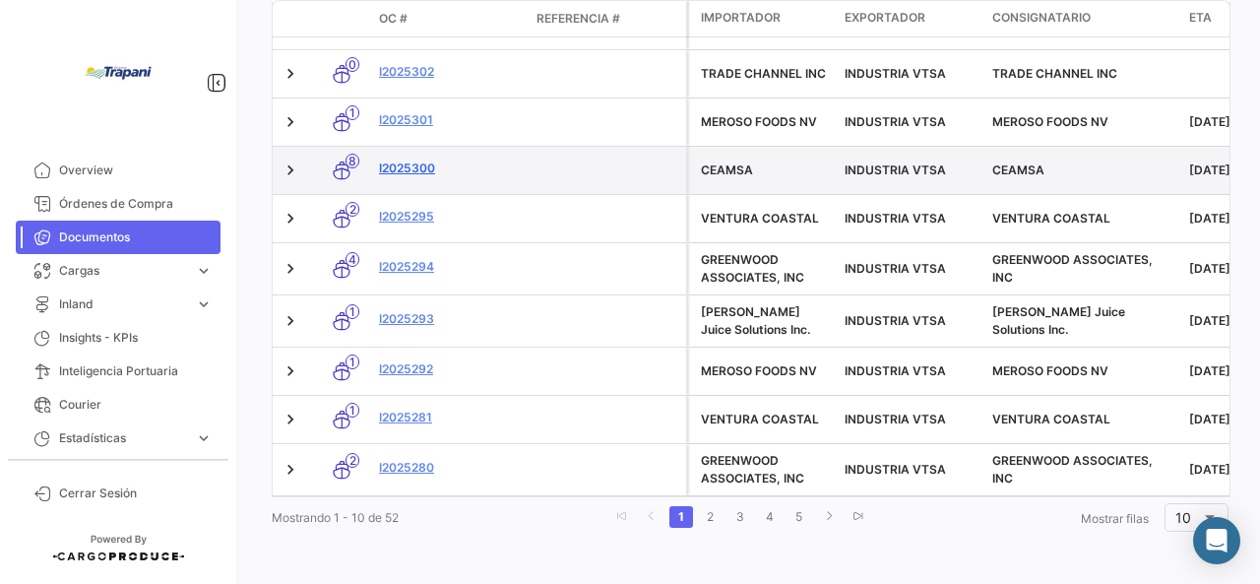
click at [419, 159] on link "I2025300" at bounding box center [450, 168] width 142 height 18
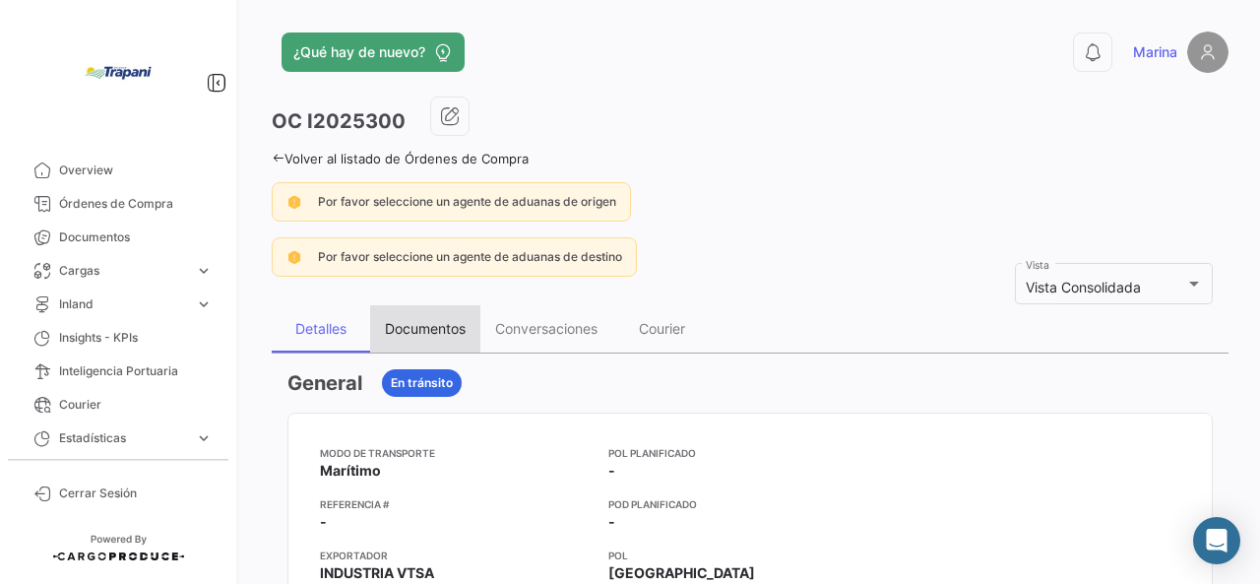
click at [417, 333] on div "Documentos" at bounding box center [425, 328] width 81 height 17
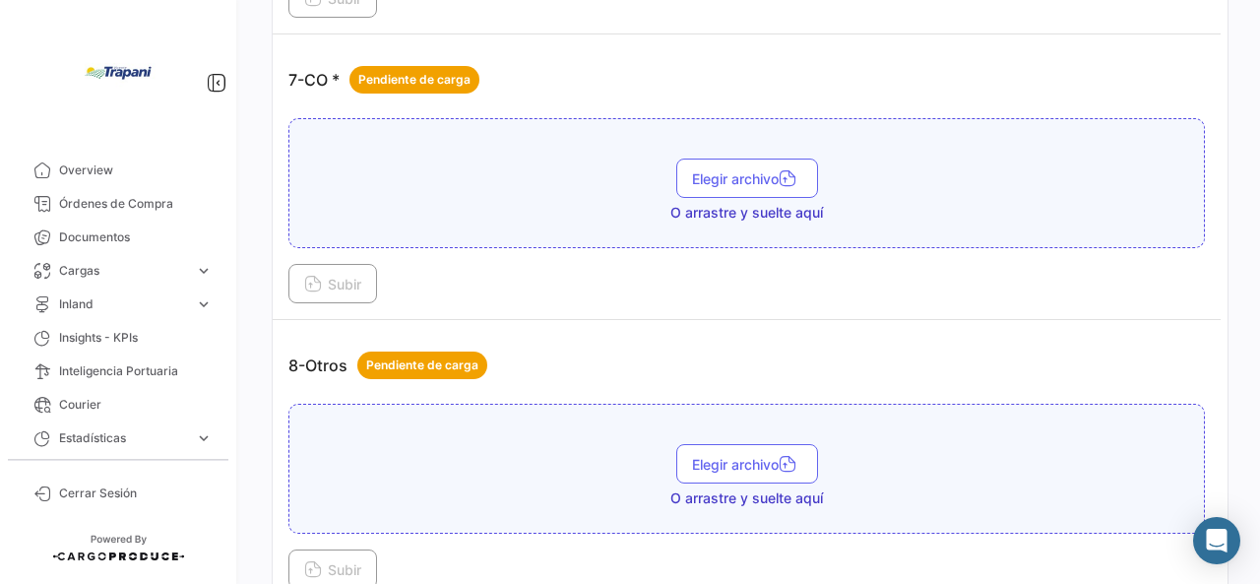
scroll to position [2490, 0]
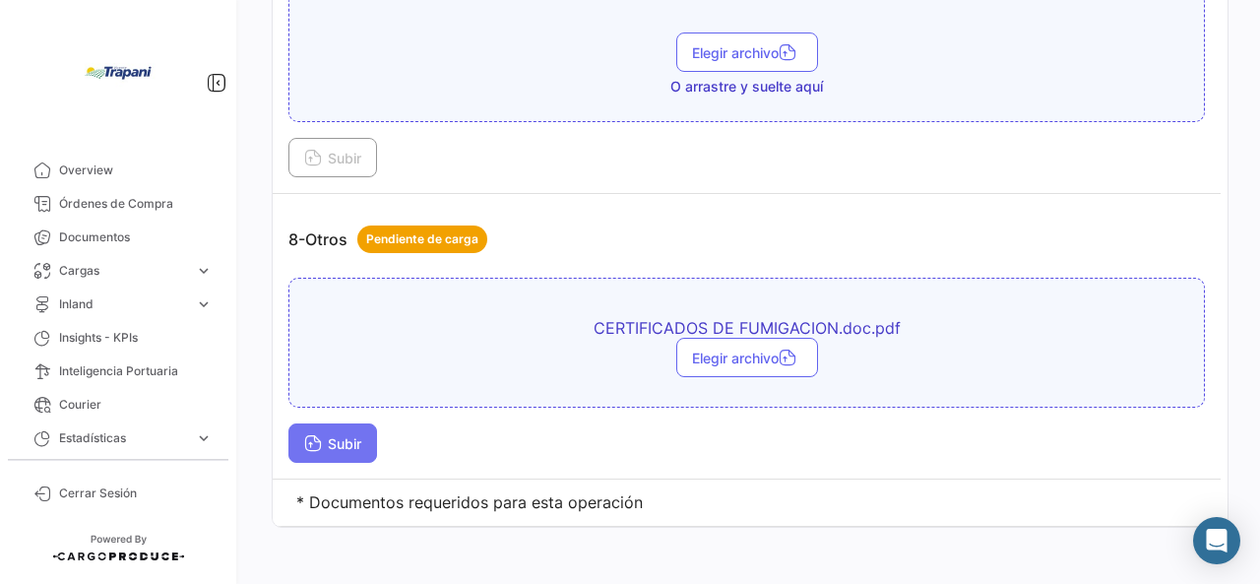
click at [345, 435] on span "Subir" at bounding box center [332, 443] width 57 height 17
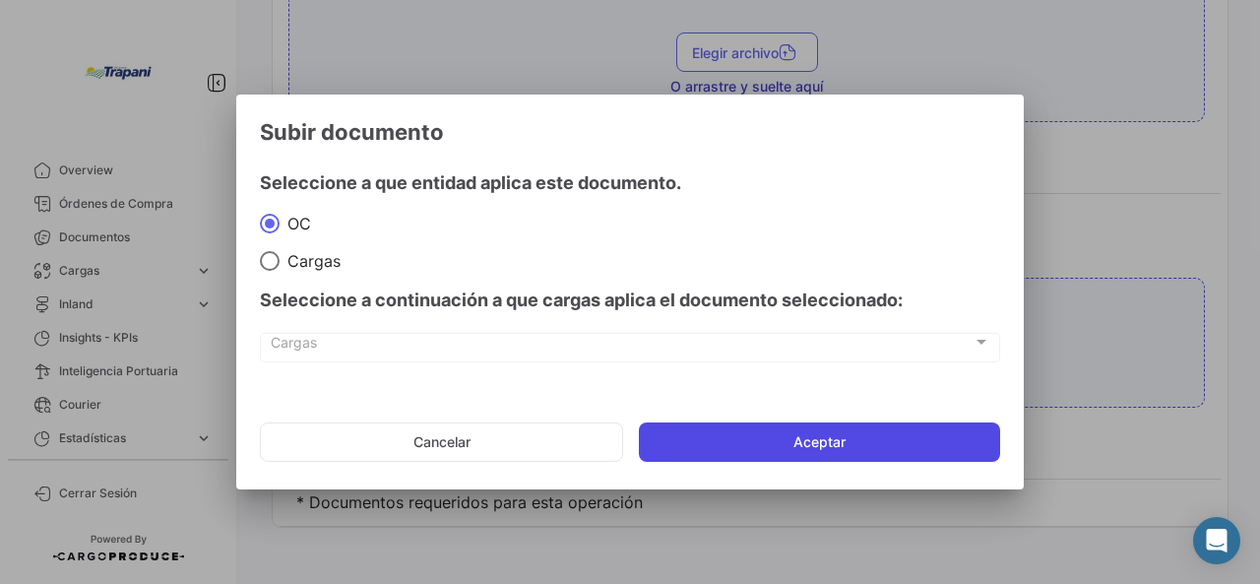
click at [764, 435] on button "Aceptar" at bounding box center [819, 441] width 361 height 39
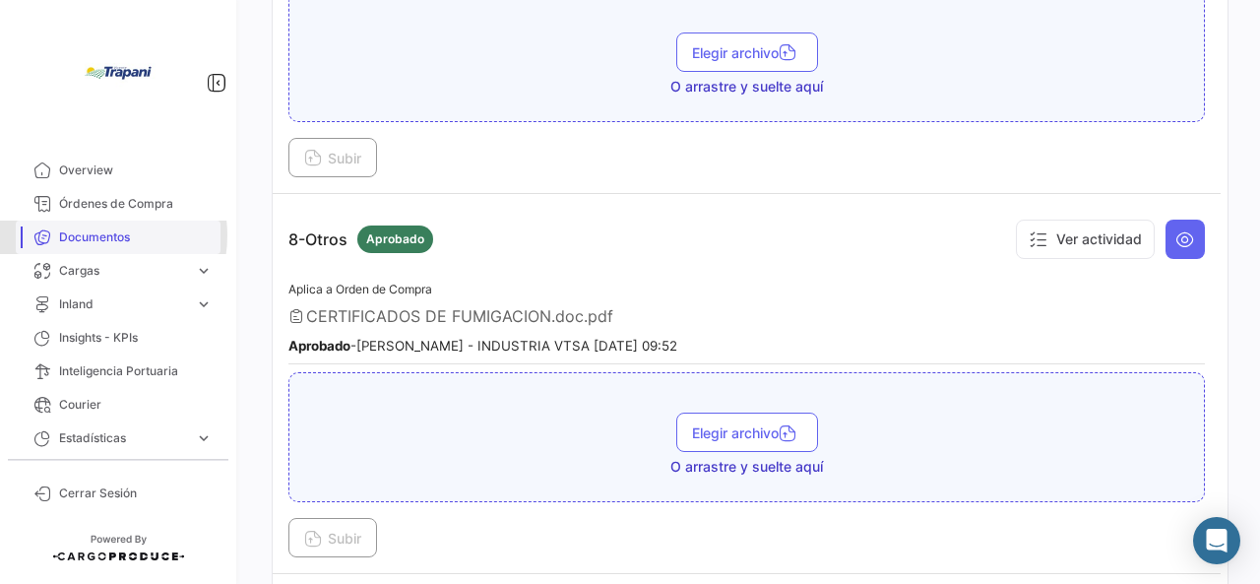
click at [90, 235] on span "Documentos" at bounding box center [136, 237] width 154 height 18
